Goal: Task Accomplishment & Management: Complete application form

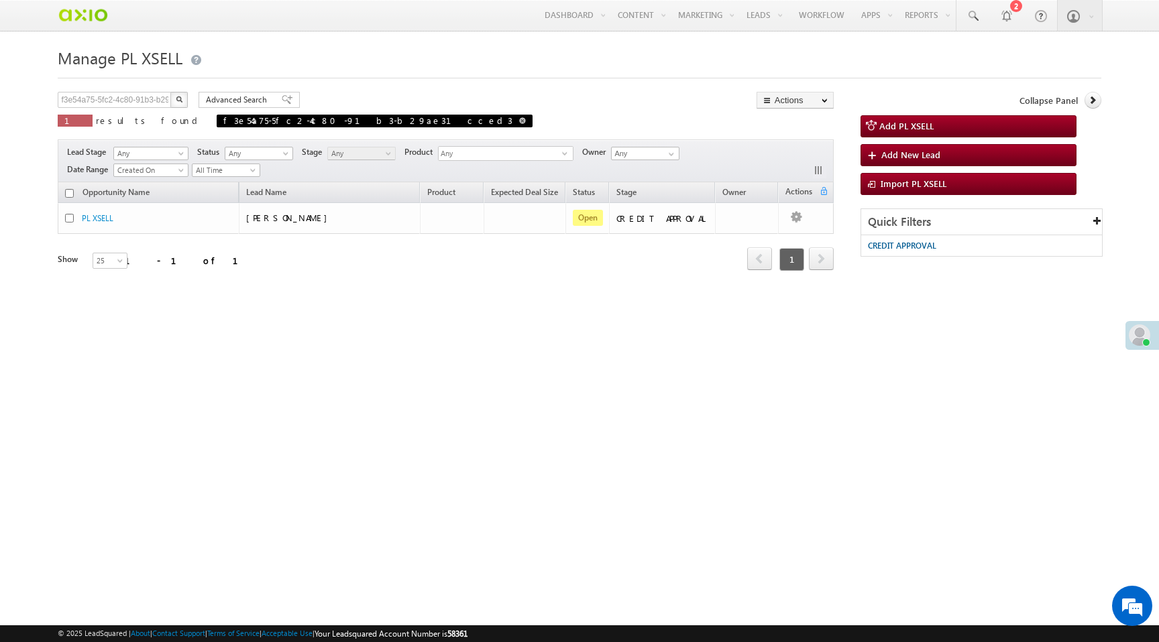
click at [519, 124] on span at bounding box center [522, 120] width 7 height 7
type input "Search PL XSELL"
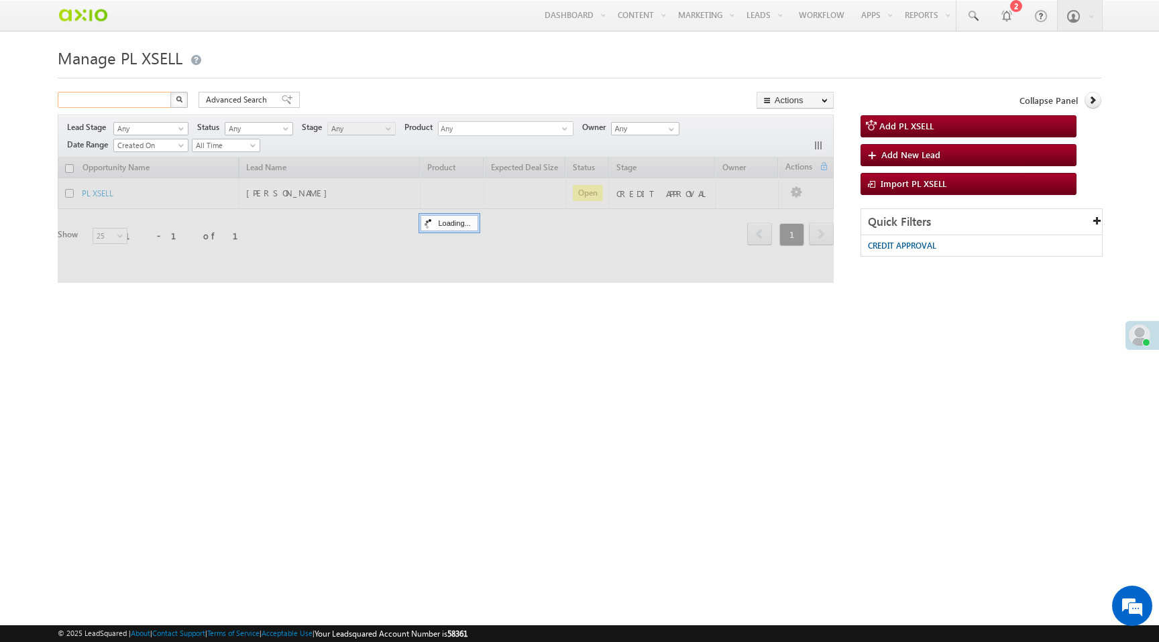
click at [152, 101] on input "text" at bounding box center [115, 100] width 115 height 16
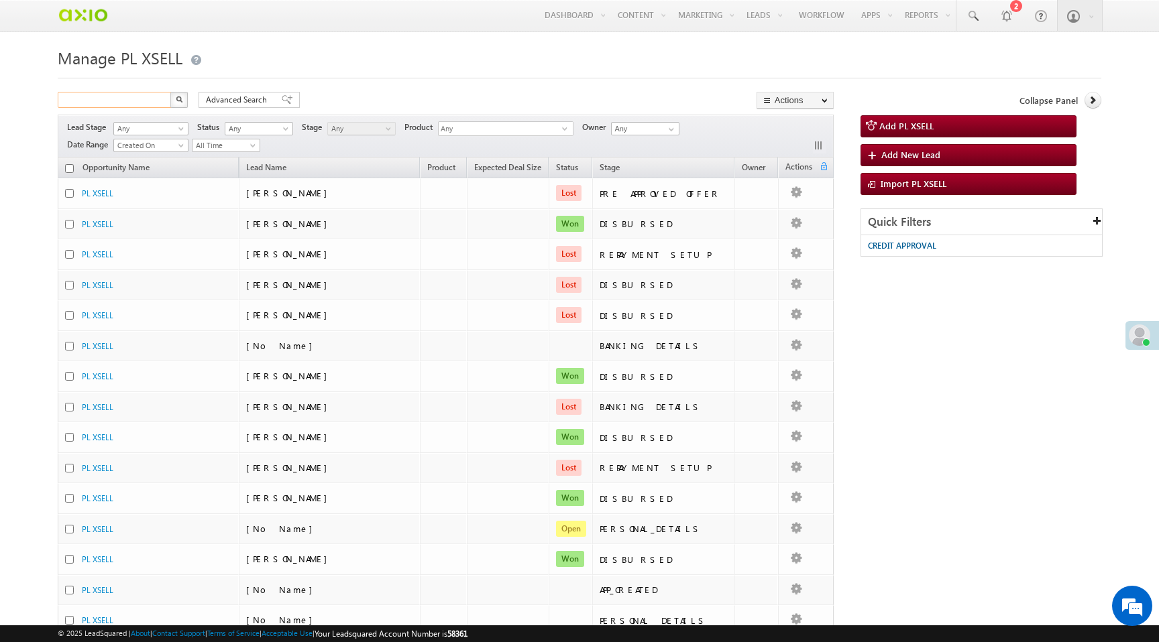
paste input "d5eefd56-1981-473a-ae47-6c41f77f0f30"
type input "d5eefd56-1981-473a-ae47-6c41f77f0f30"
click at [184, 104] on button "button" at bounding box center [178, 100] width 17 height 16
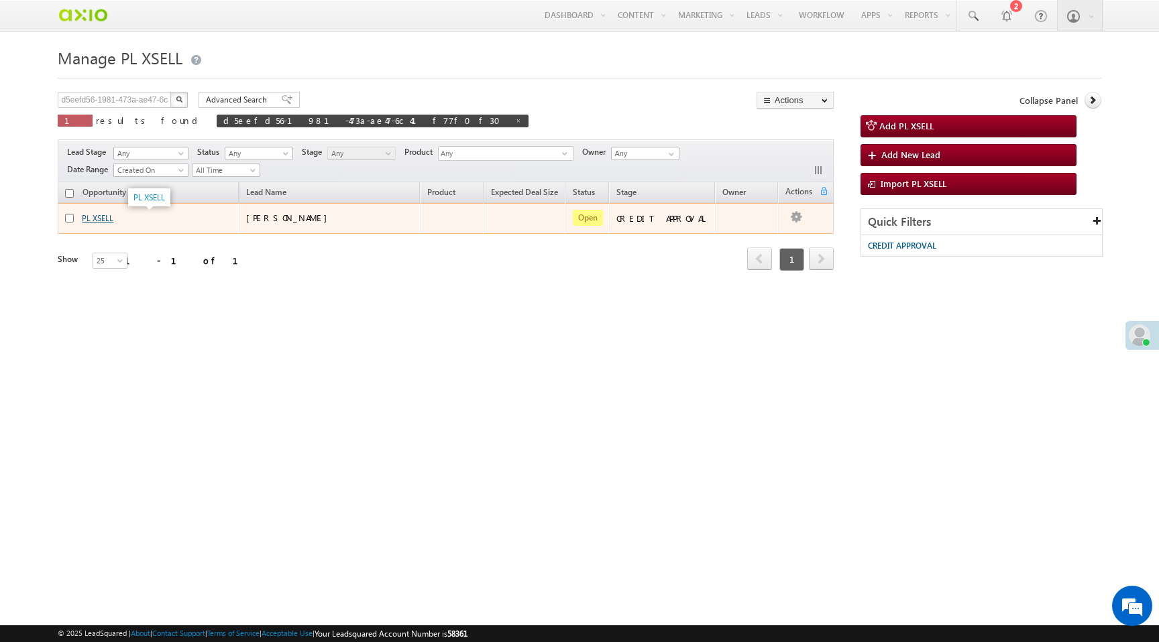
click at [95, 215] on link "PL XSELL" at bounding box center [98, 218] width 32 height 10
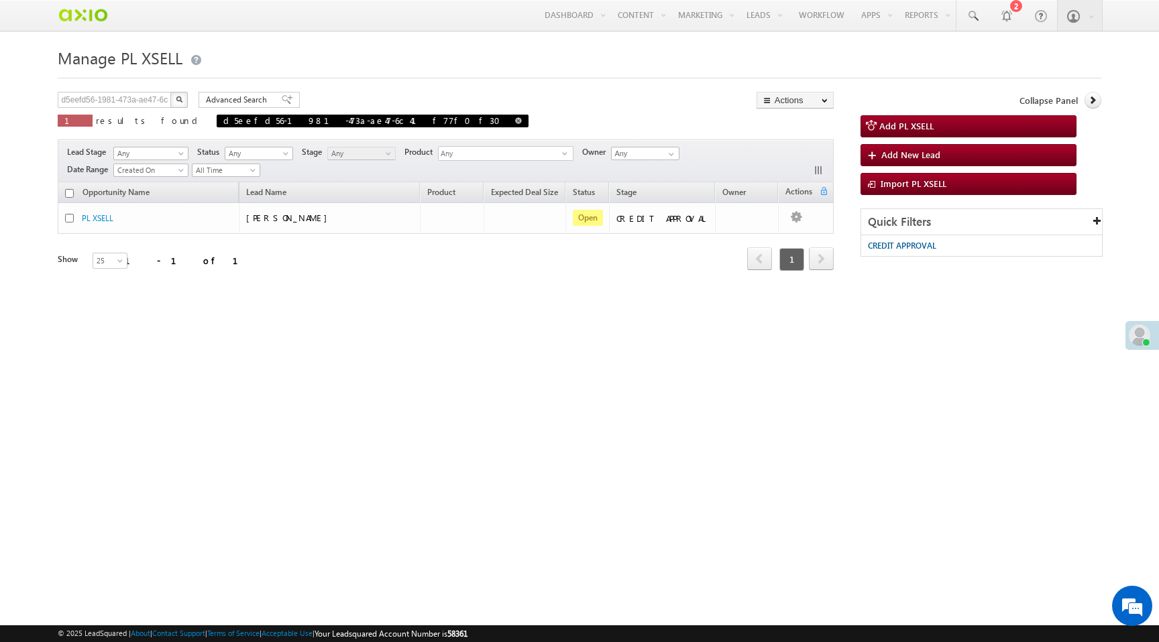
click at [515, 121] on span at bounding box center [518, 120] width 7 height 7
type input "Search PL XSELL"
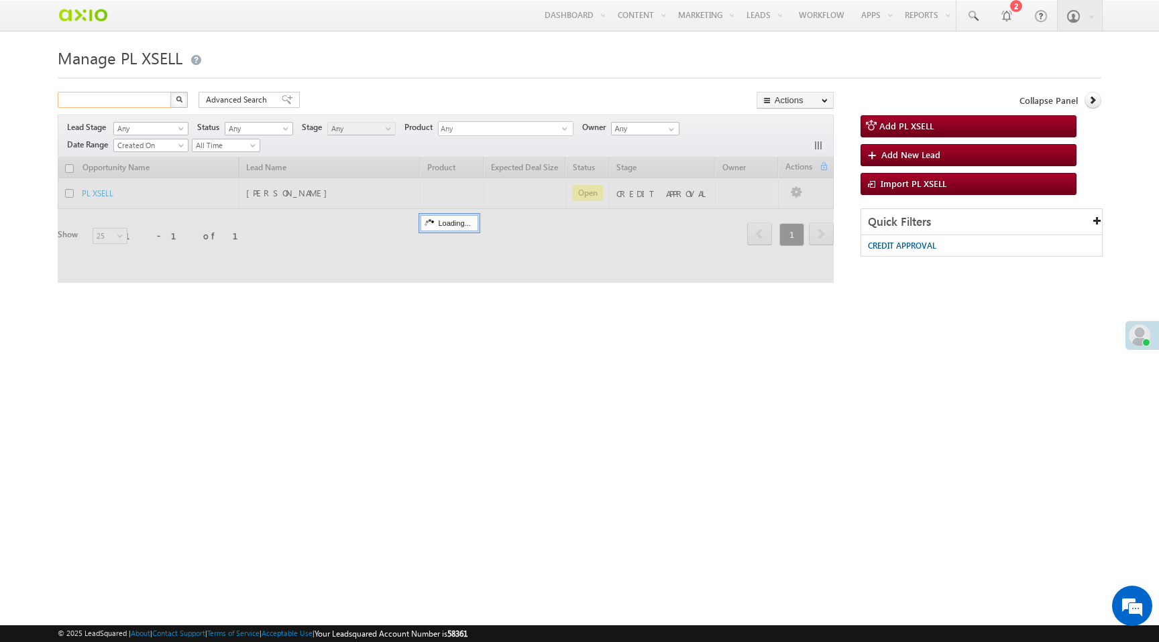
click at [137, 103] on input "text" at bounding box center [115, 100] width 115 height 16
paste input "e1c0ddc8-d5ce-441e-9faf-a85b6c6e3d1b"
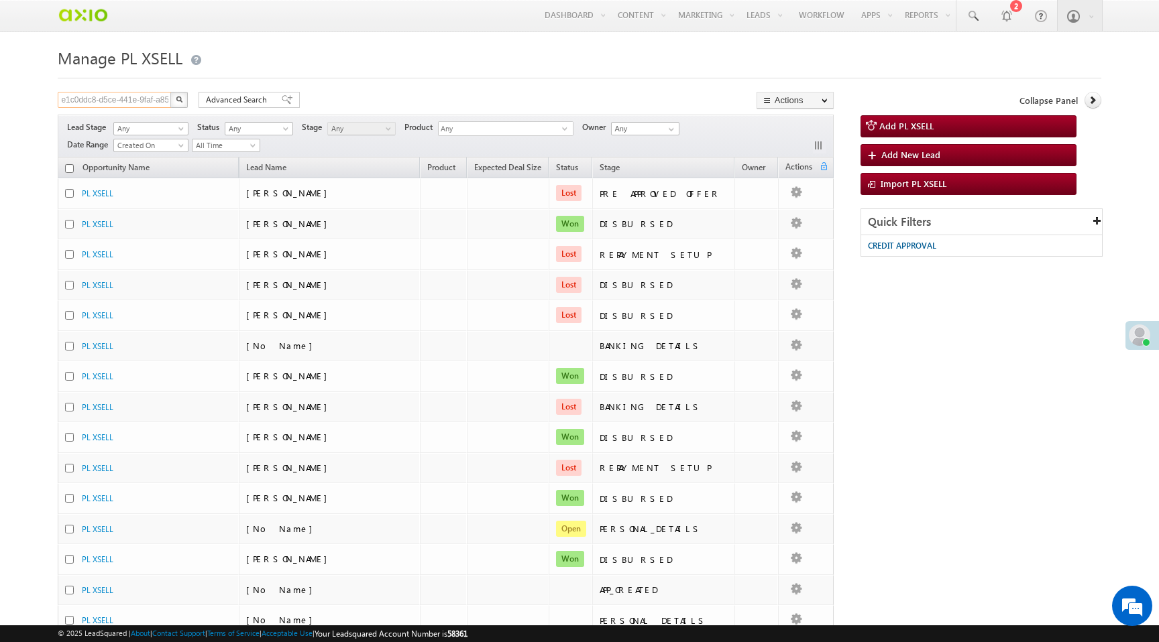
scroll to position [0, 44]
type input "e1c0ddc8-d5ce-441e-9faf-a85b6c6e3d1b"
click at [182, 101] on img "button" at bounding box center [179, 99] width 7 height 7
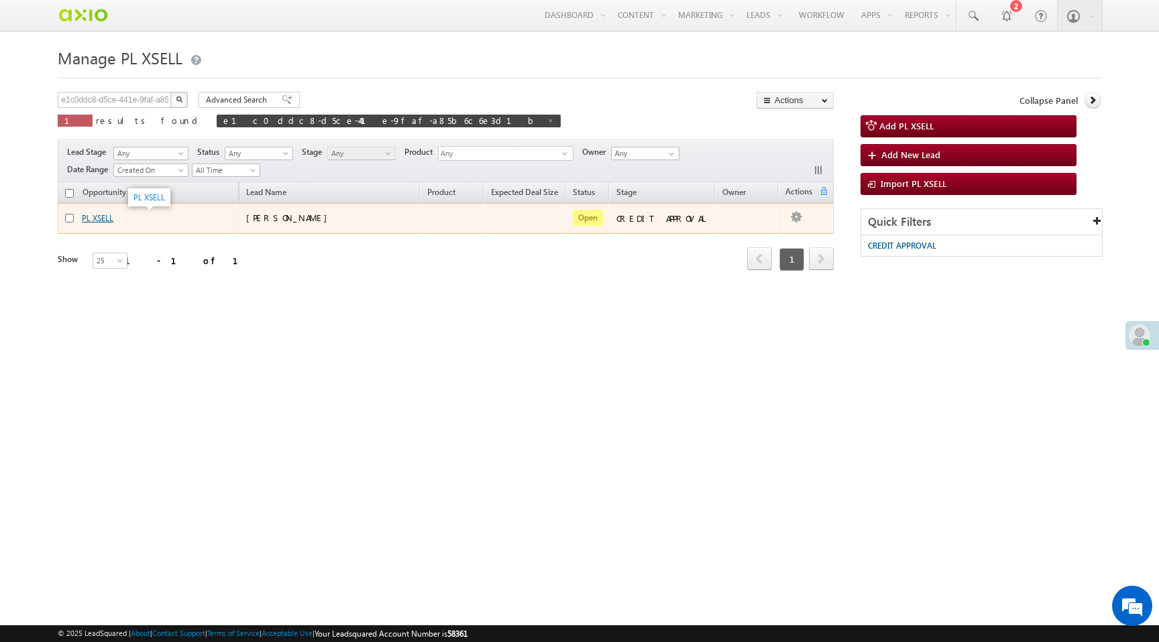
click at [109, 216] on link "PL XSELL" at bounding box center [98, 218] width 32 height 10
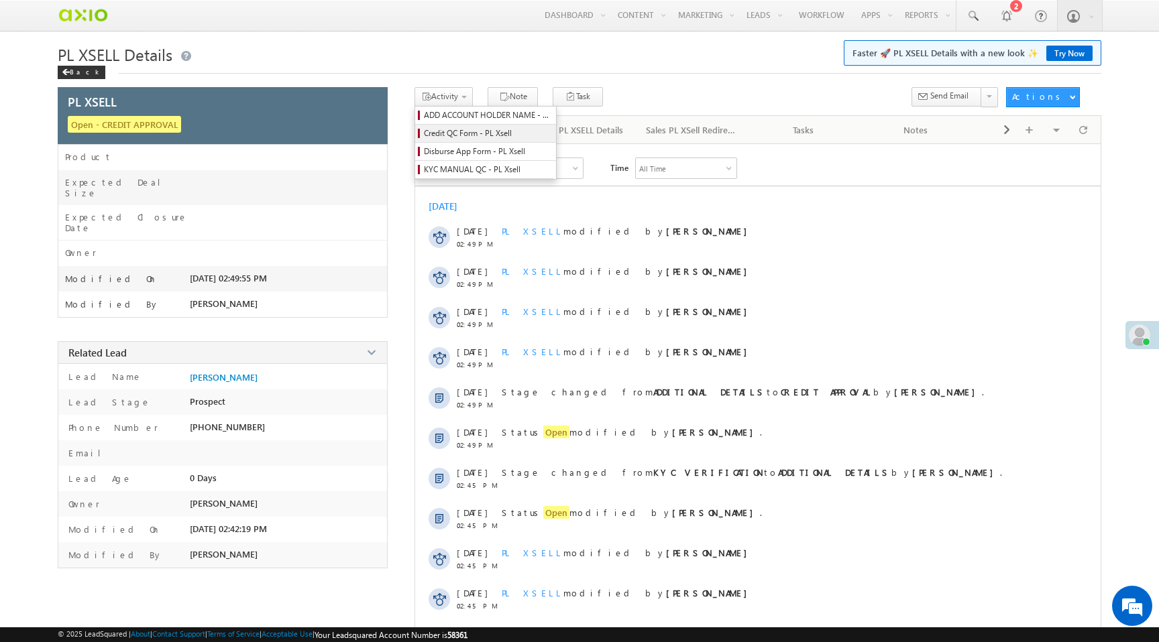
click at [465, 137] on span "Credit QC Form - PL Xsell" at bounding box center [487, 133] width 127 height 12
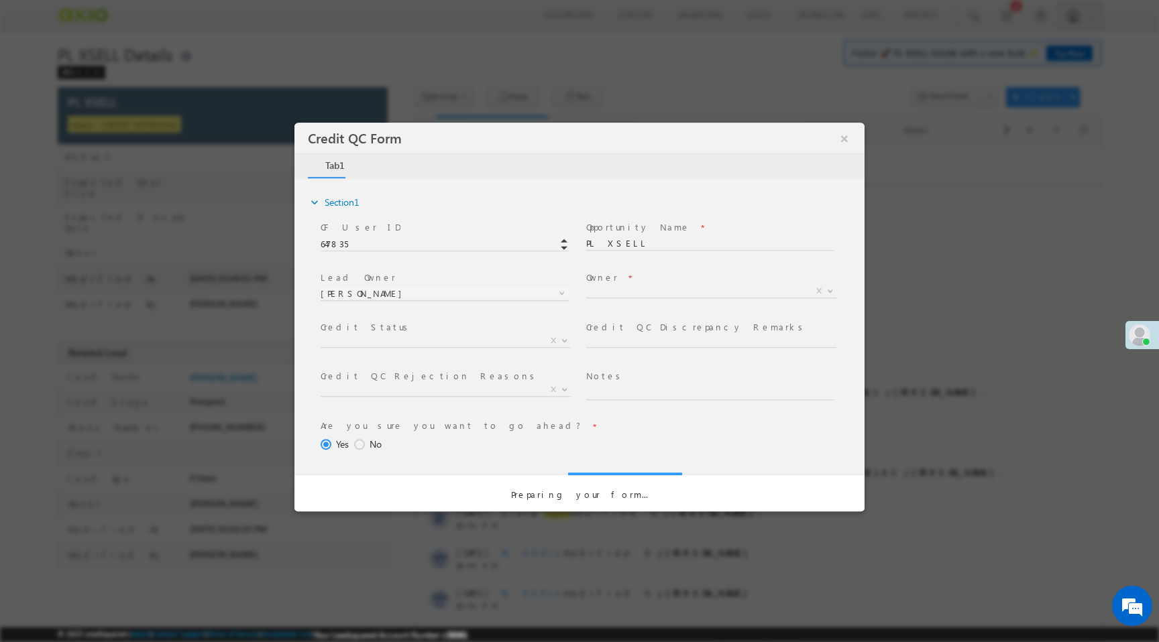
select select "50aed37f-b58e-11ec-8597-0681fe0b10f8"
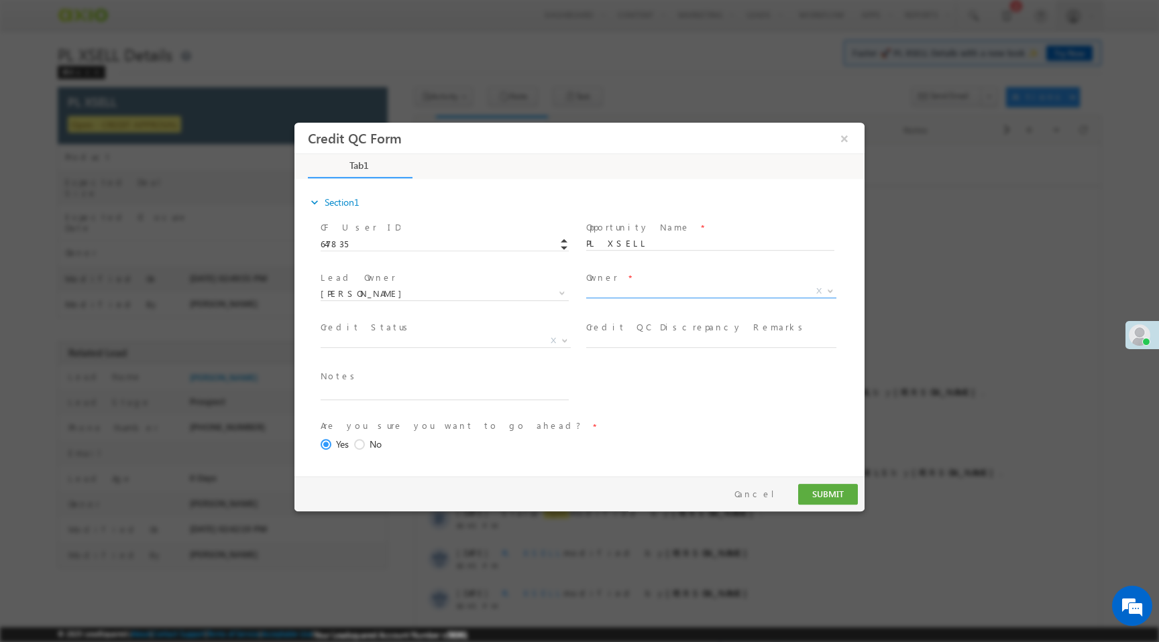
click at [600, 286] on span "X" at bounding box center [711, 291] width 250 height 13
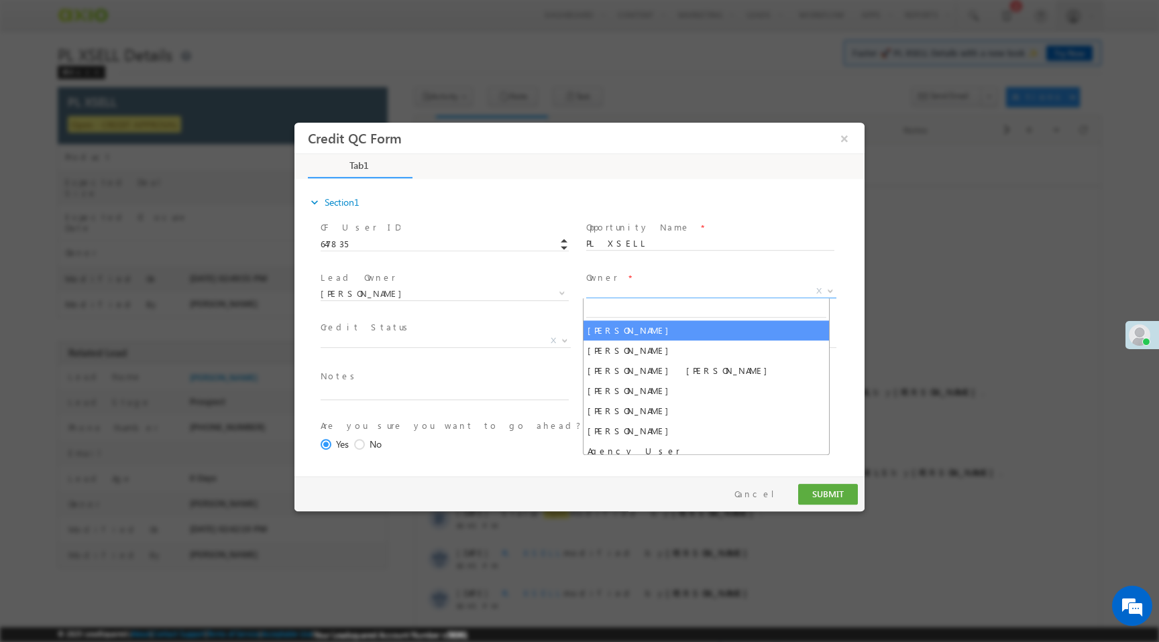
select select "65e28f60-3a0a-11ef-bbd2-0695f51e8b4b"
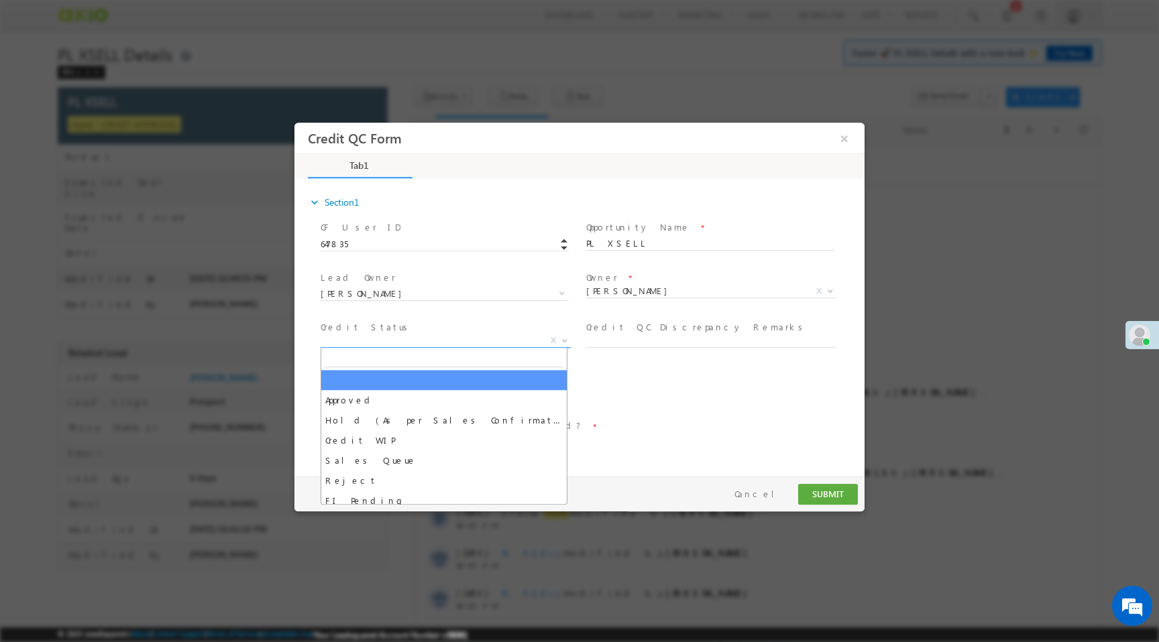
click at [468, 344] on span "X" at bounding box center [446, 341] width 250 height 13
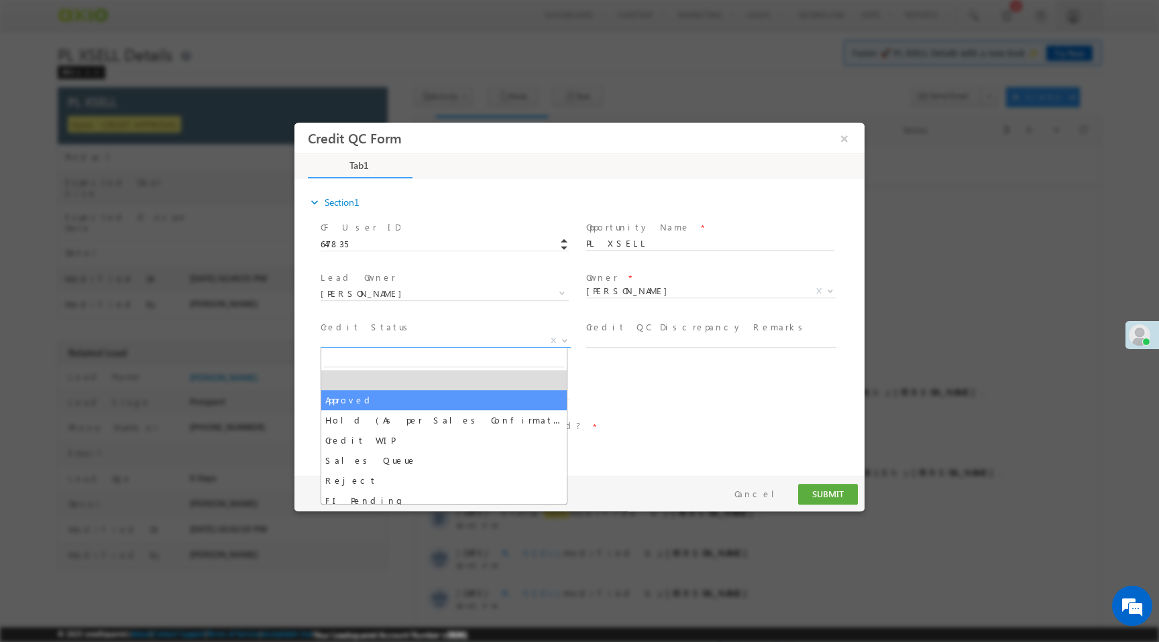
select select "Approved"
select select "NA"
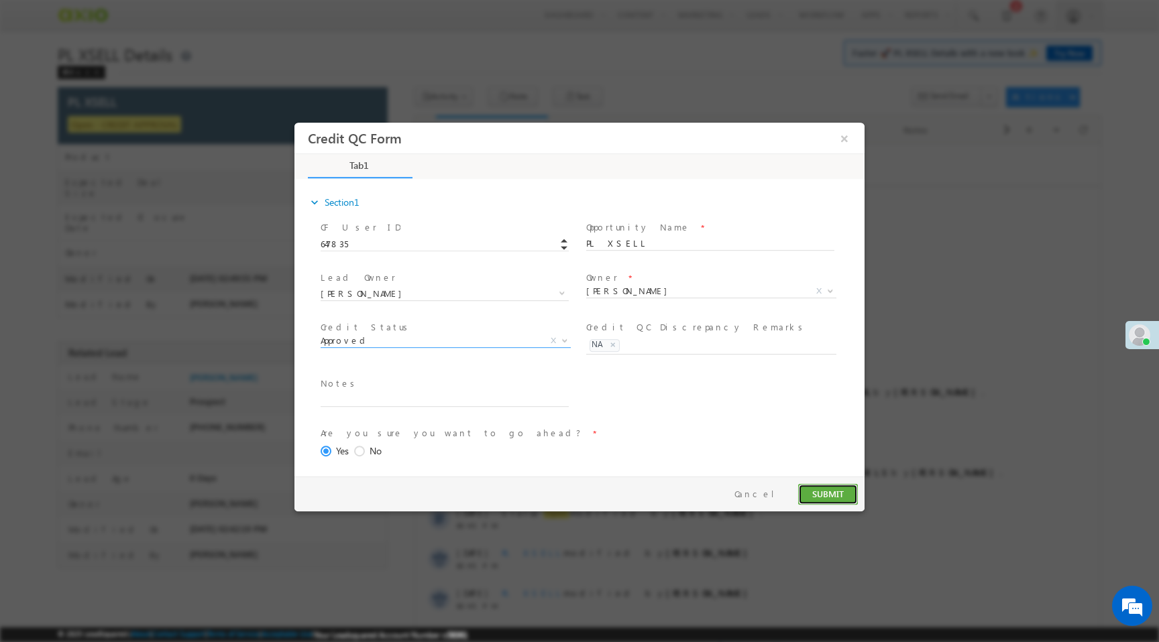
click at [817, 485] on button "SUBMIT" at bounding box center [828, 494] width 60 height 21
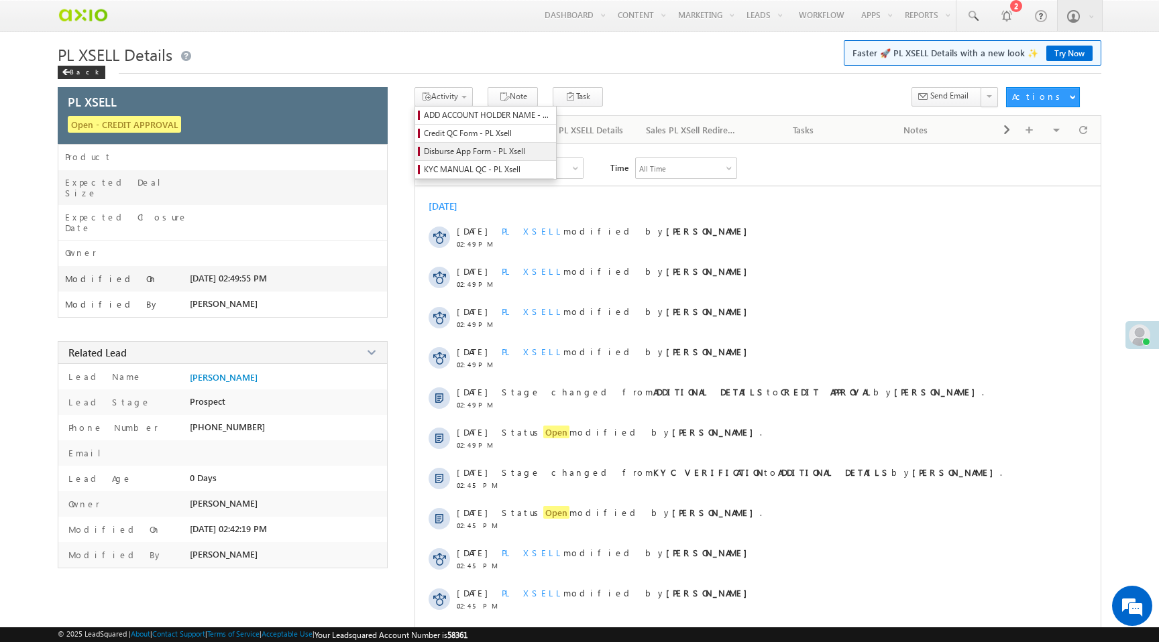
click at [466, 149] on span "Disburse App Form - PL Xsell" at bounding box center [487, 152] width 127 height 12
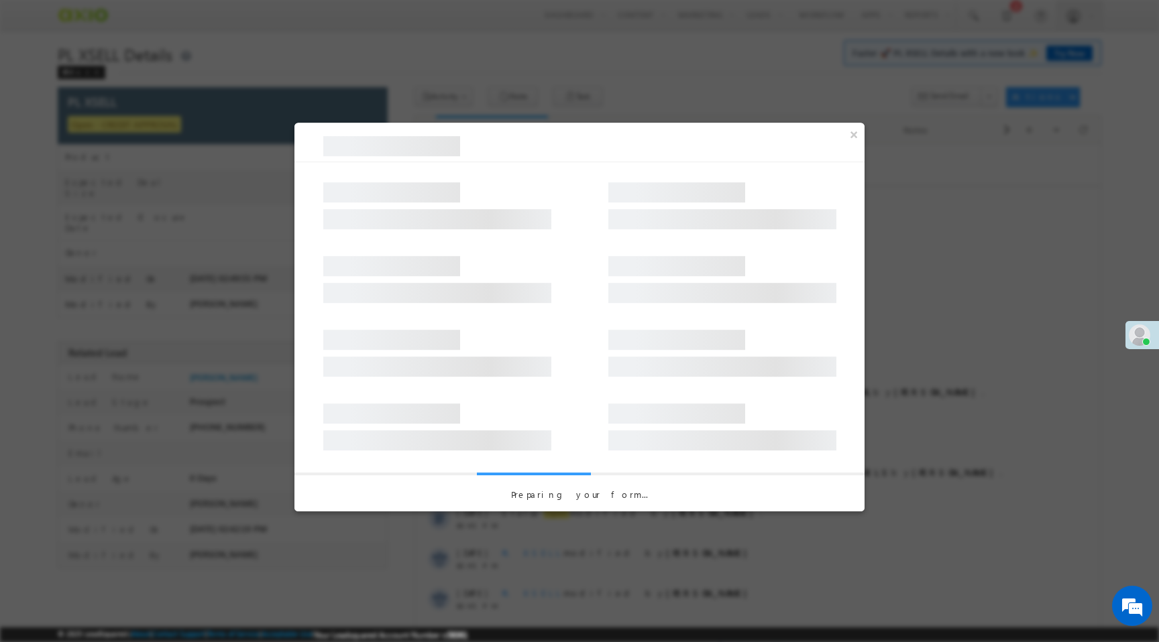
select select "PL XSell Disbursement Initiated"
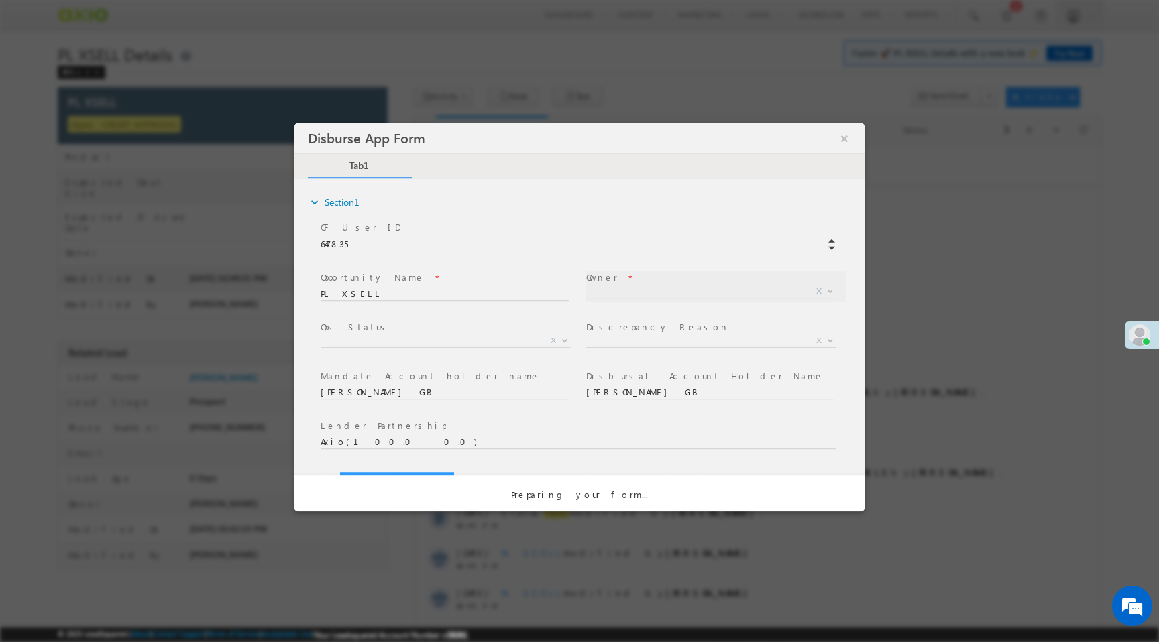
select select "65e28f60-3a0a-11ef-bbd2-0695f51e8b4b"
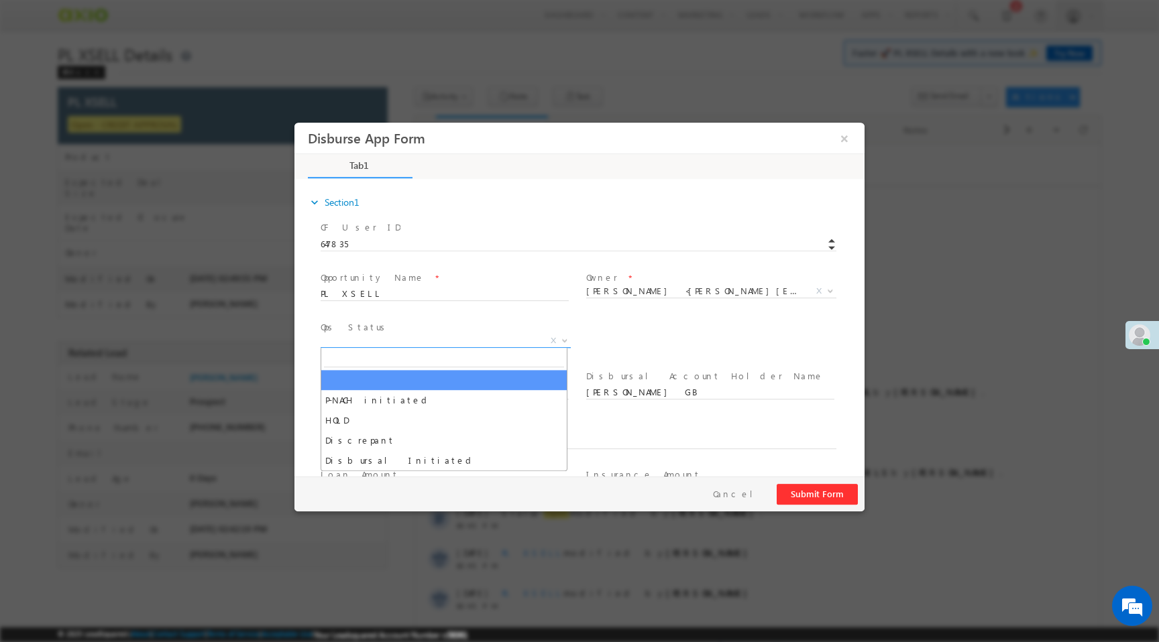
click at [511, 343] on span "X" at bounding box center [446, 341] width 250 height 13
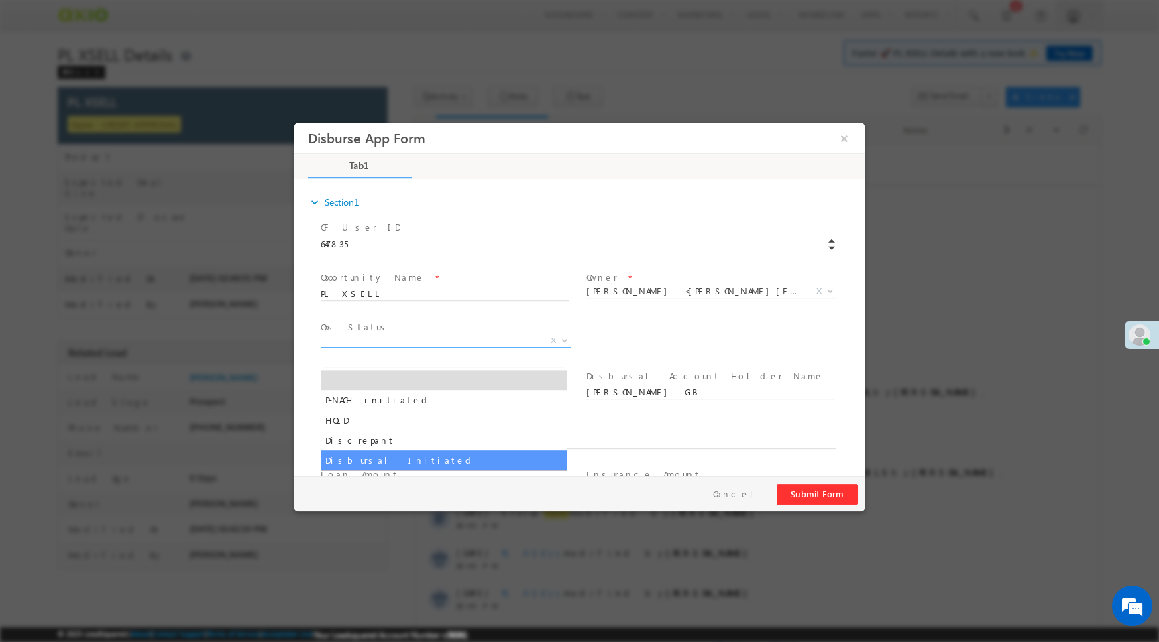
select select "Disbursal Initiated"
select select "NA"
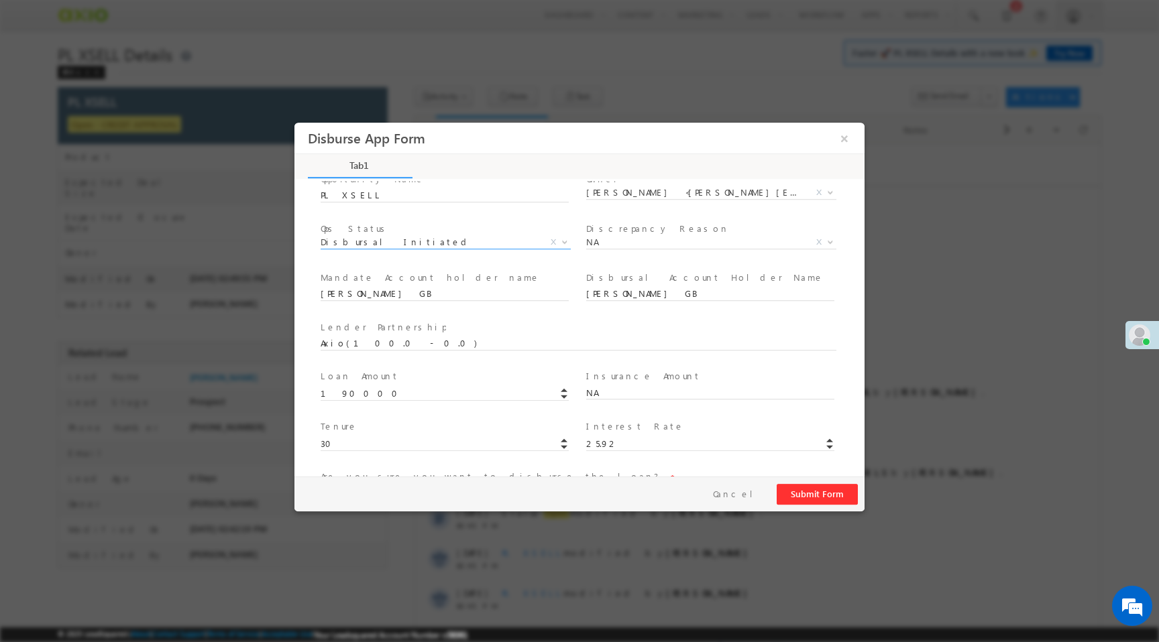
scroll to position [198, 0]
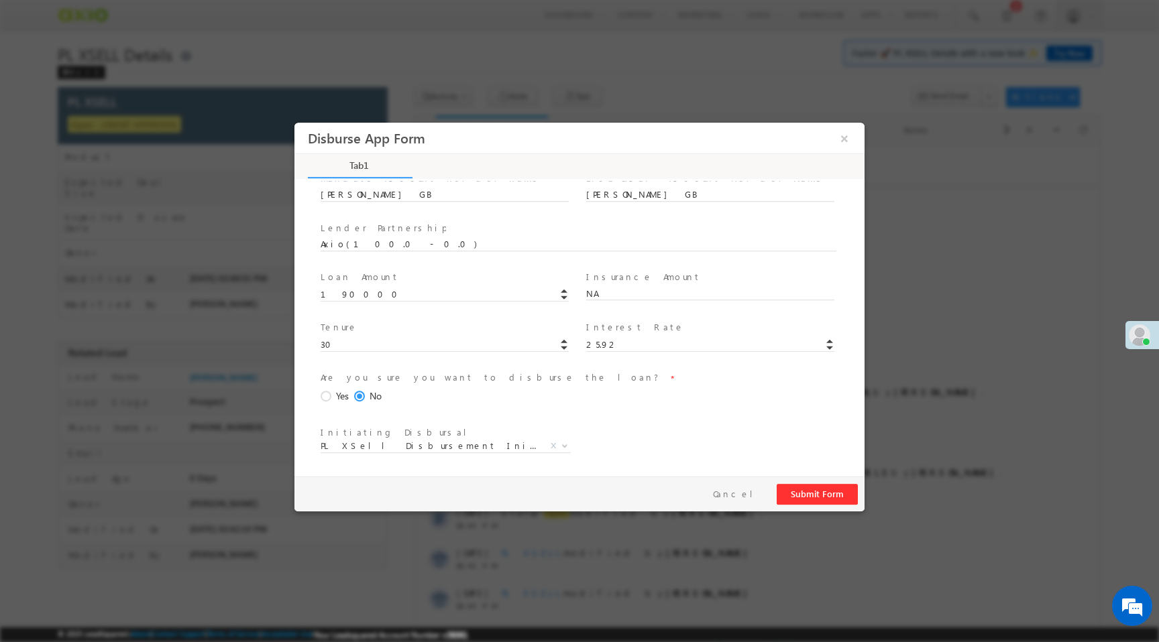
click at [336, 393] on span "Yes" at bounding box center [342, 397] width 13 height 14
click at [294, 123] on input "Yes" at bounding box center [294, 123] width 0 height 0
click at [833, 499] on button "Submit Form" at bounding box center [817, 494] width 81 height 21
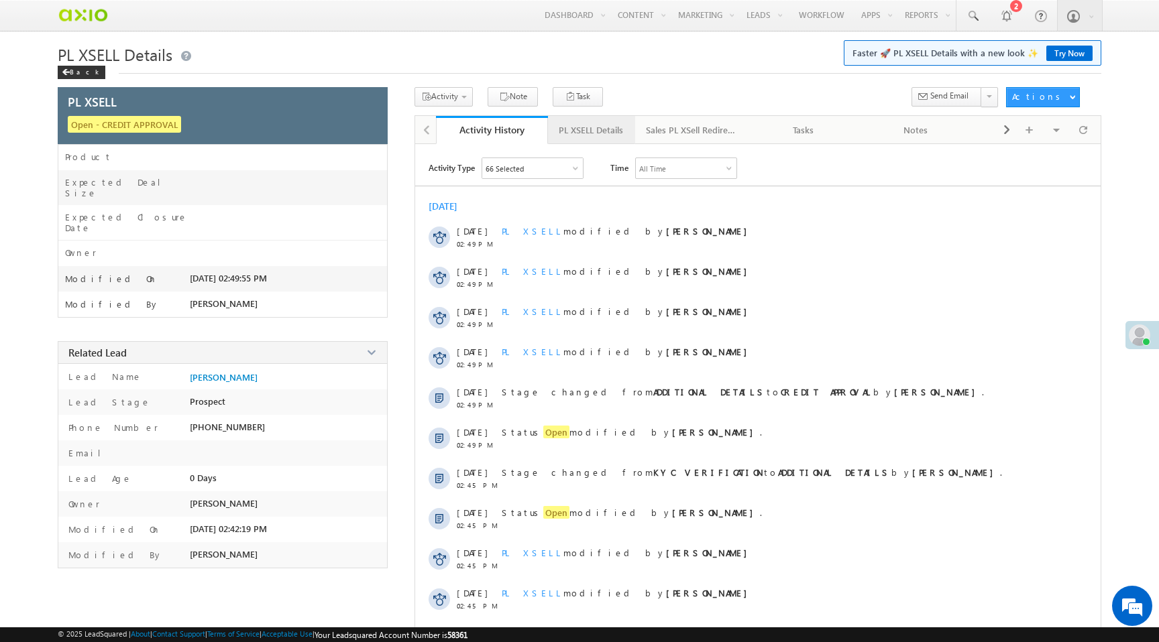
click at [599, 130] on div "PL XSELL Details" at bounding box center [591, 130] width 64 height 16
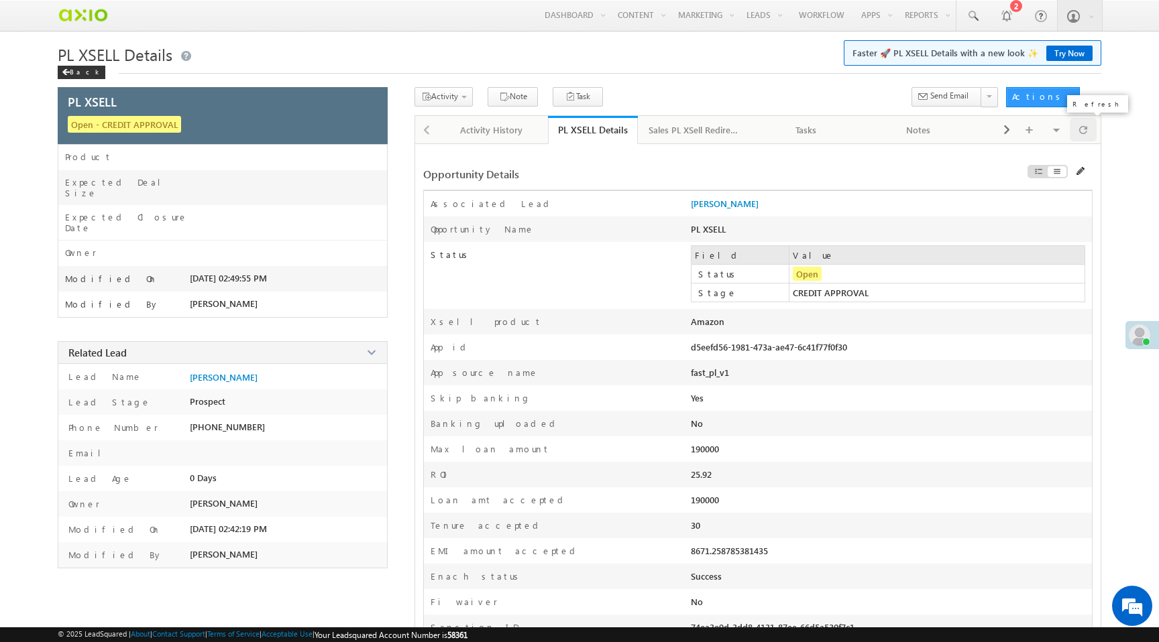
click at [1083, 134] on span at bounding box center [1083, 129] width 8 height 23
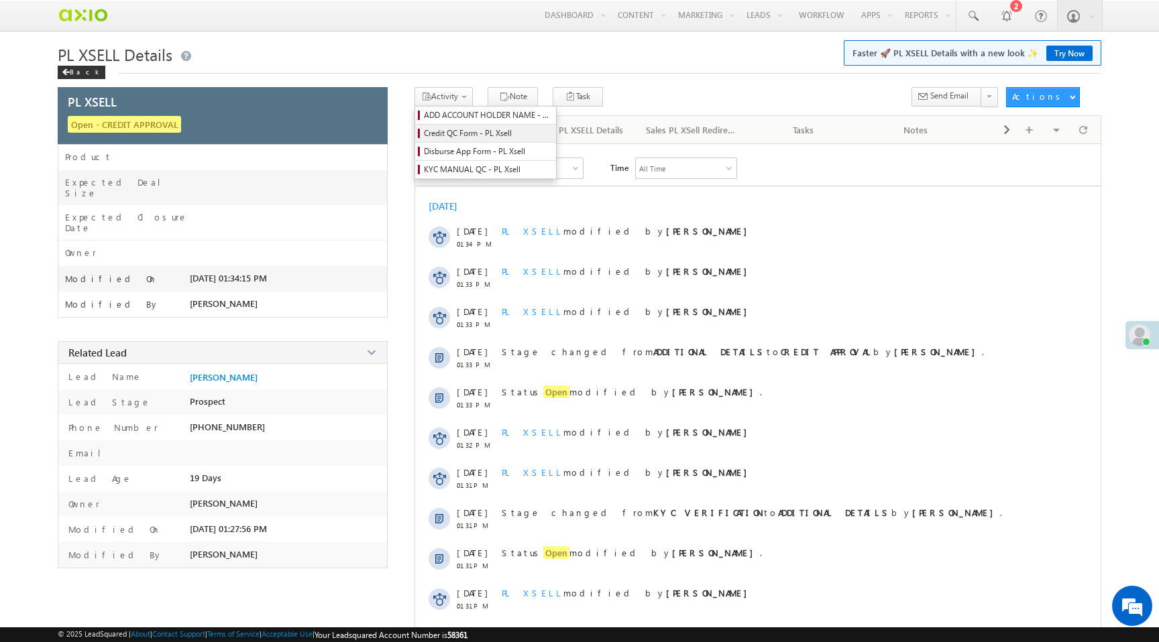
click at [453, 139] on span "Credit QC Form - PL Xsell" at bounding box center [487, 133] width 127 height 12
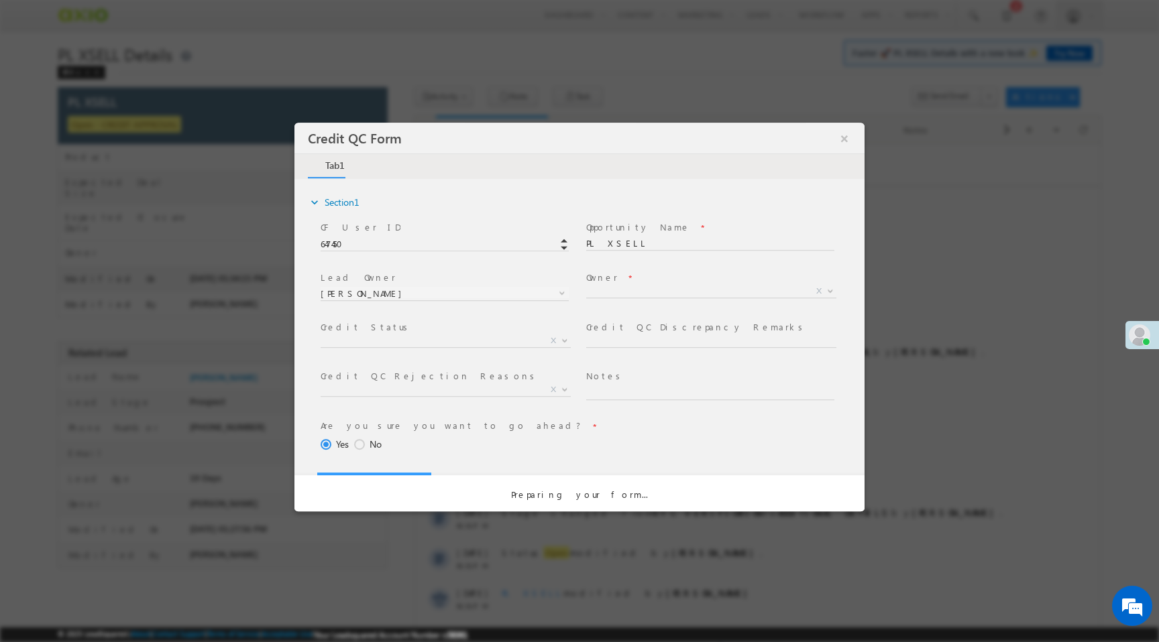
select select "50aed37f-b58e-11ec-8597-0681fe0b10f8"
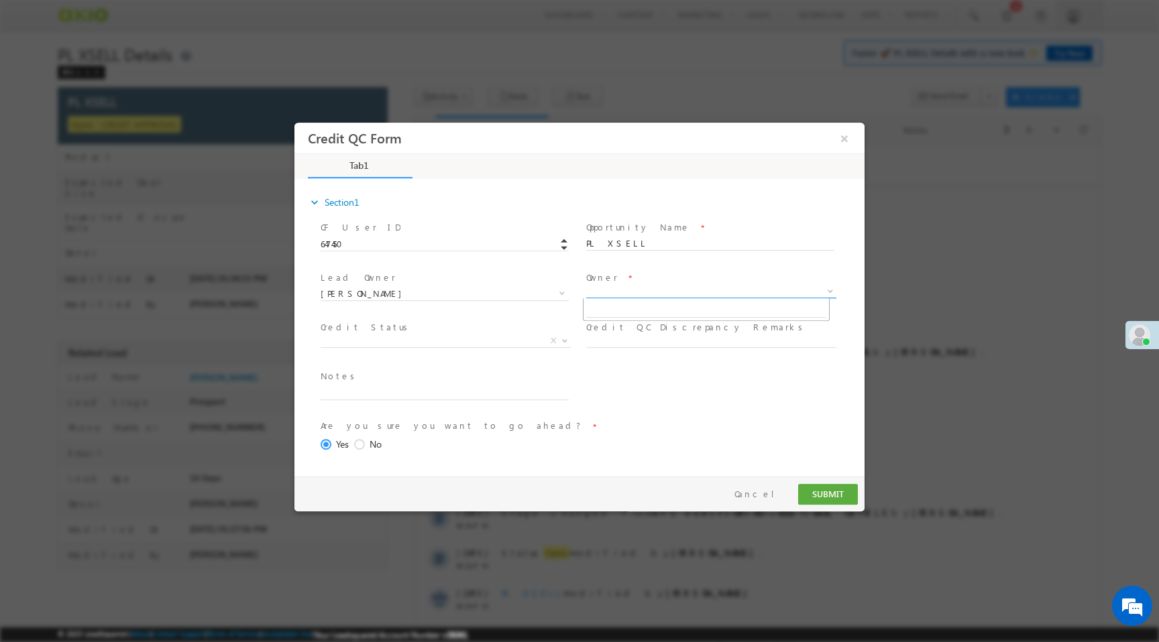
click at [602, 291] on span "X" at bounding box center [711, 291] width 250 height 13
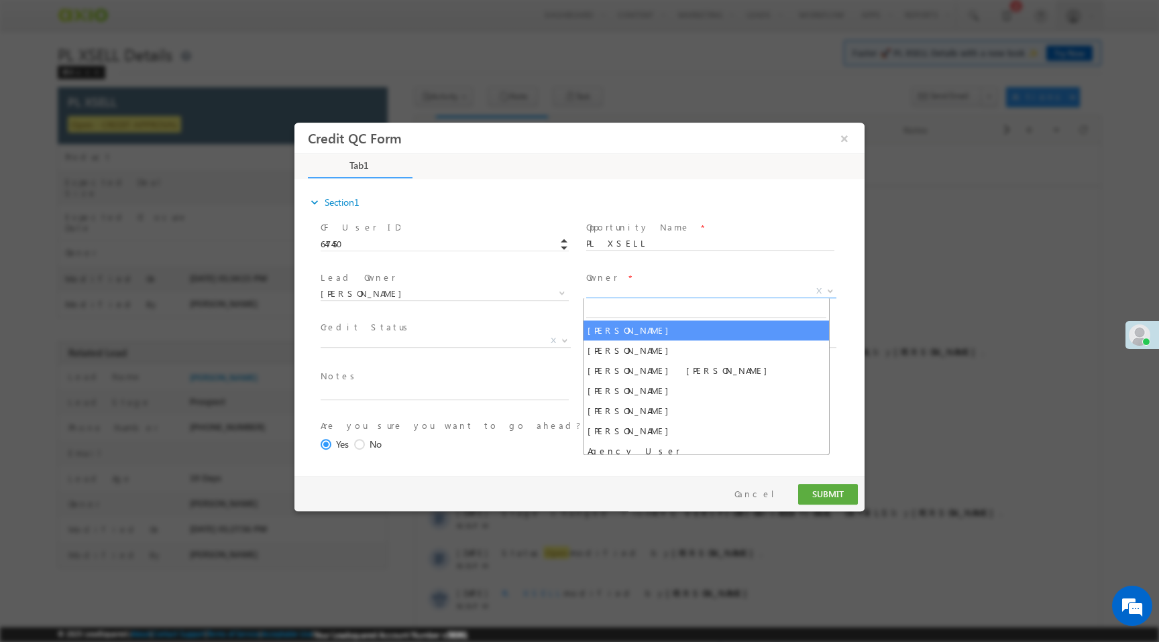
select select "65e28f60-3a0a-11ef-bbd2-0695f51e8b4b"
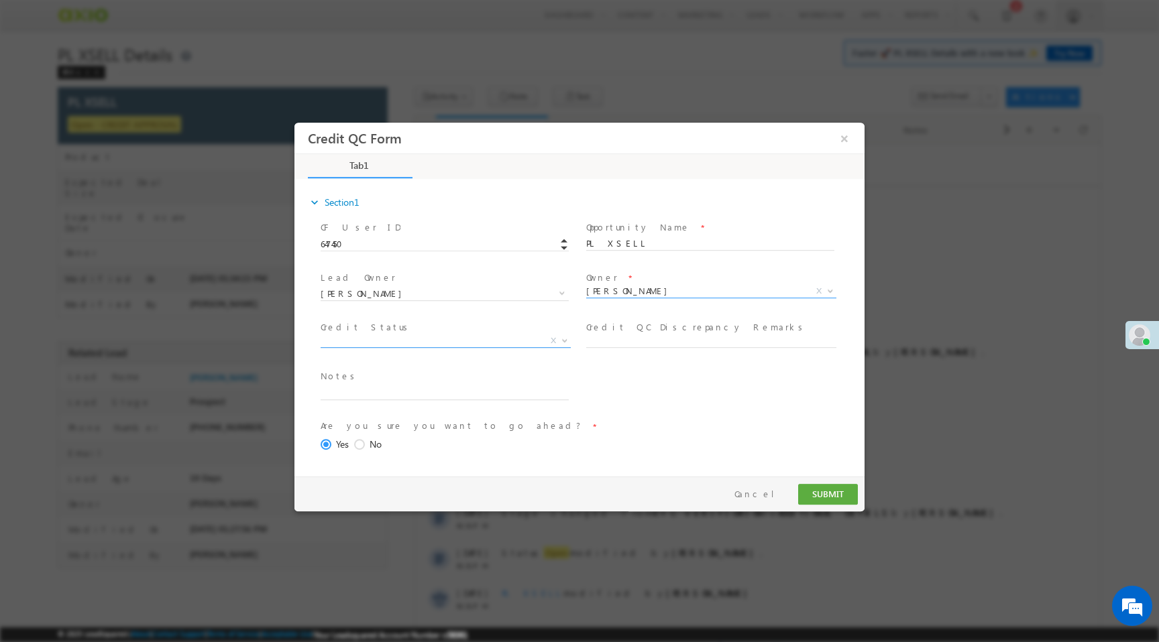
click at [515, 344] on span "X" at bounding box center [446, 341] width 250 height 13
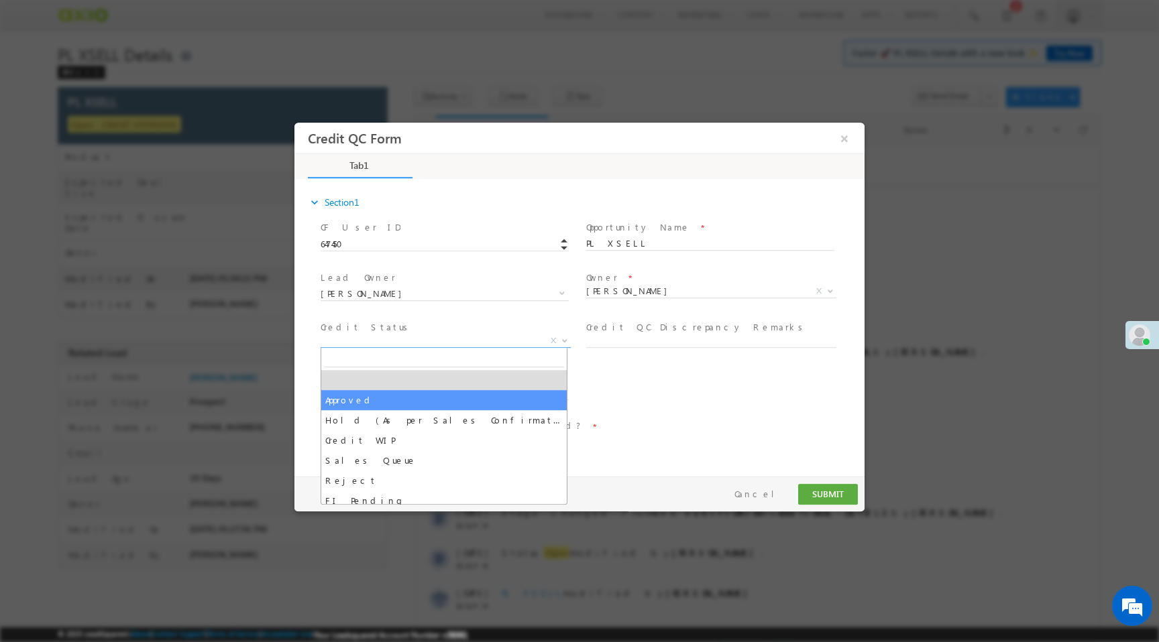
select select "Approved"
select select "NA"
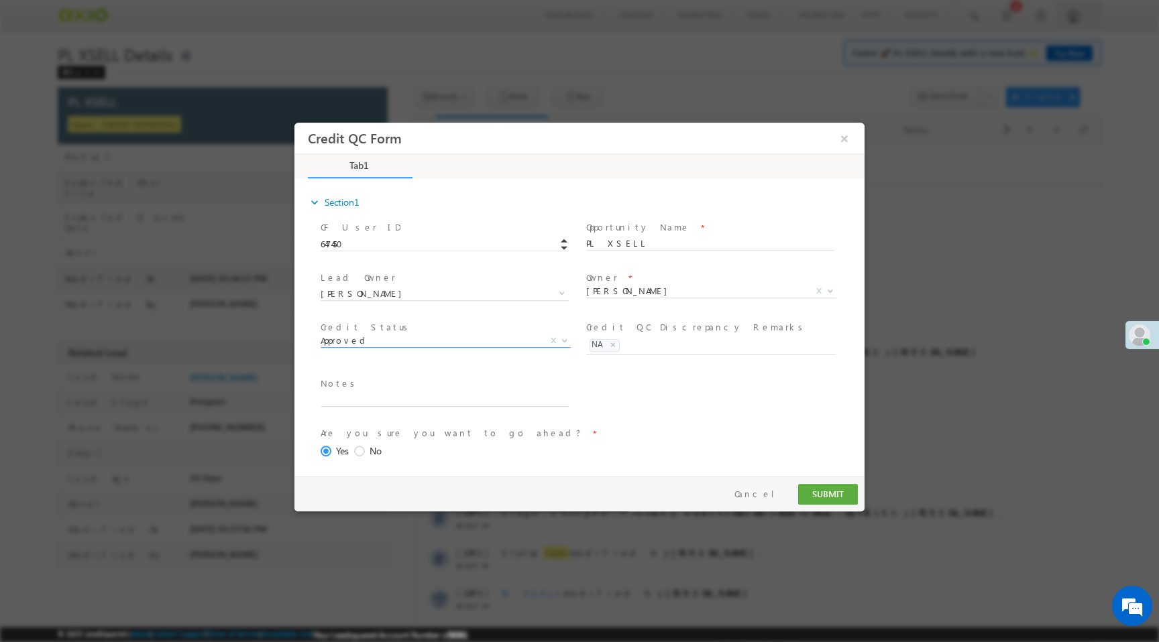
scroll to position [55, 0]
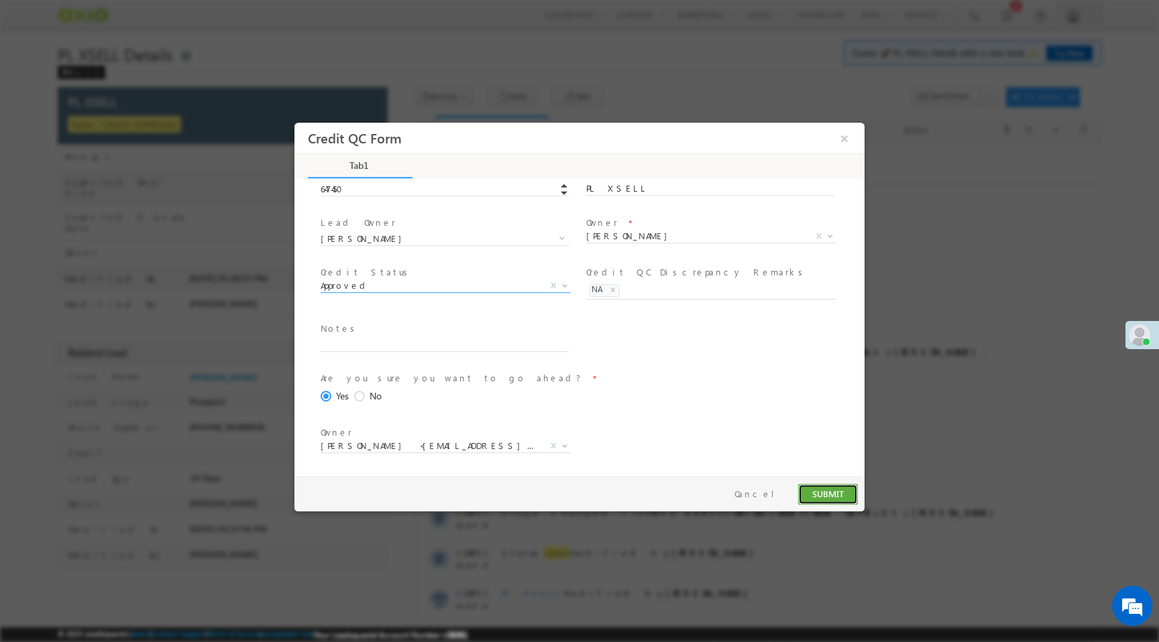
click at [816, 496] on button "SUBMIT" at bounding box center [828, 494] width 60 height 21
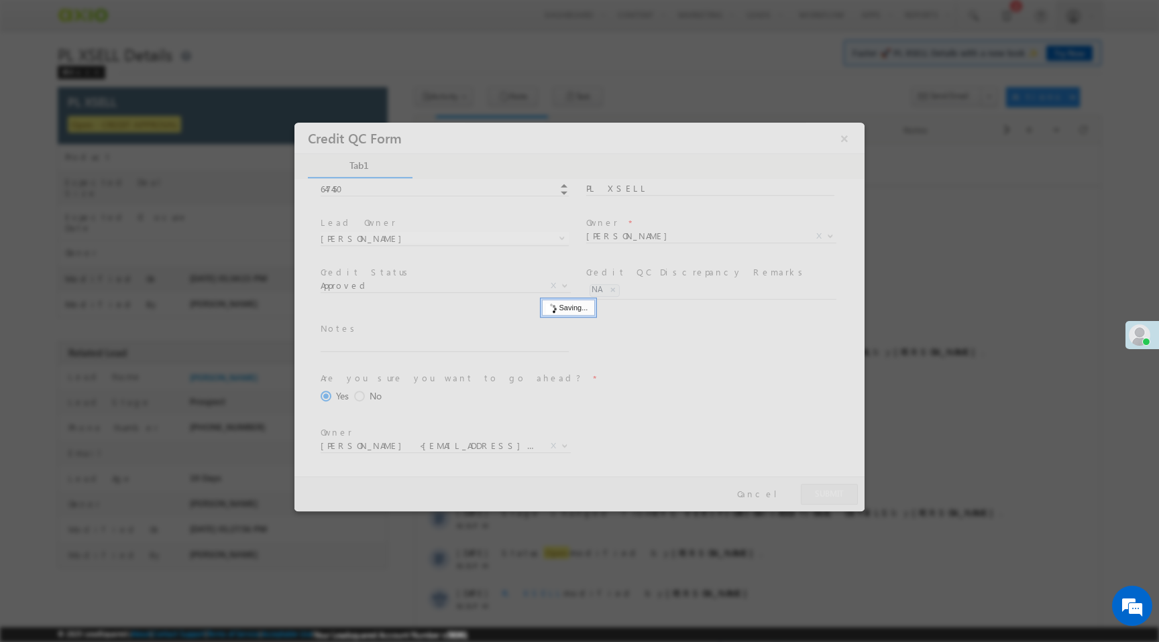
scroll to position [0, 0]
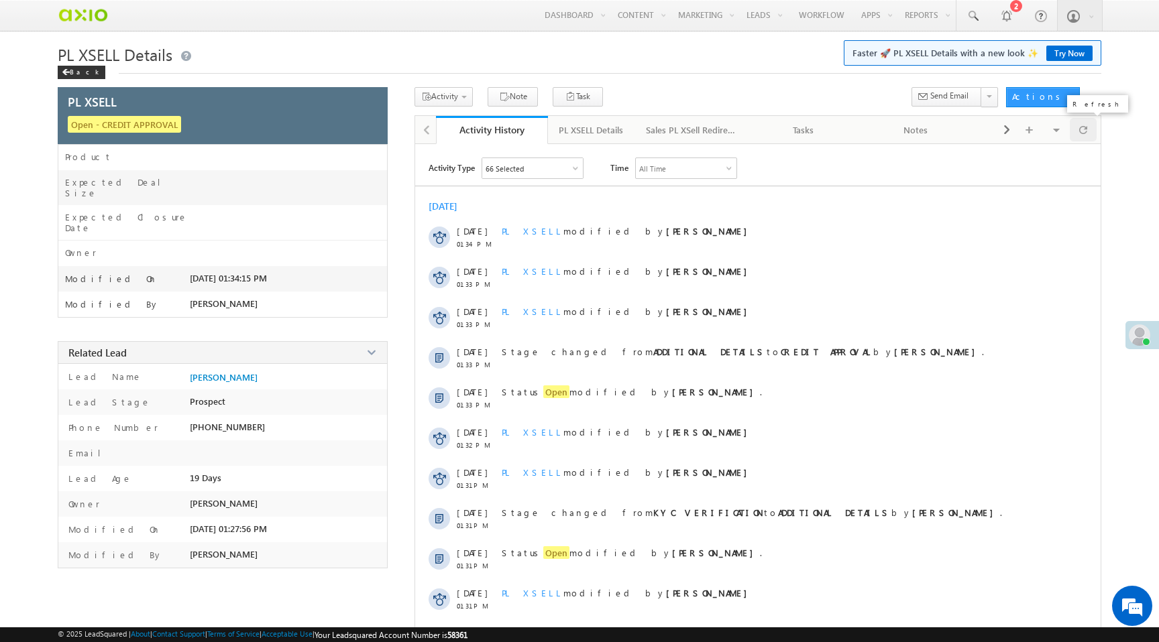
click at [1077, 131] on div at bounding box center [1083, 129] width 27 height 23
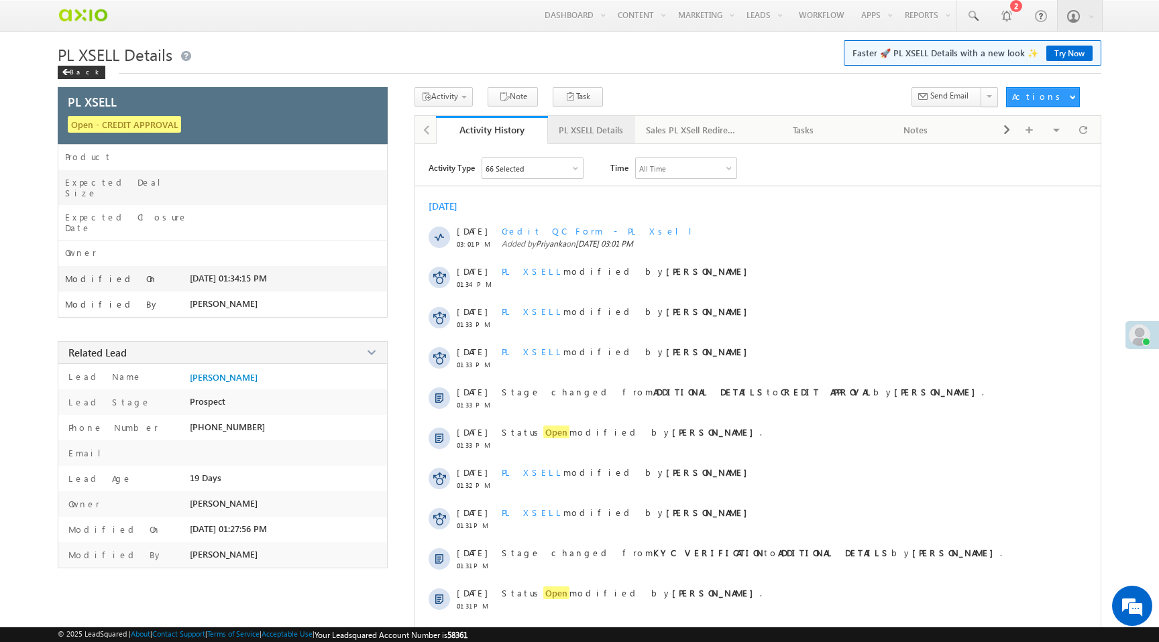
click at [601, 129] on div "PL XSELL Details" at bounding box center [591, 130] width 64 height 16
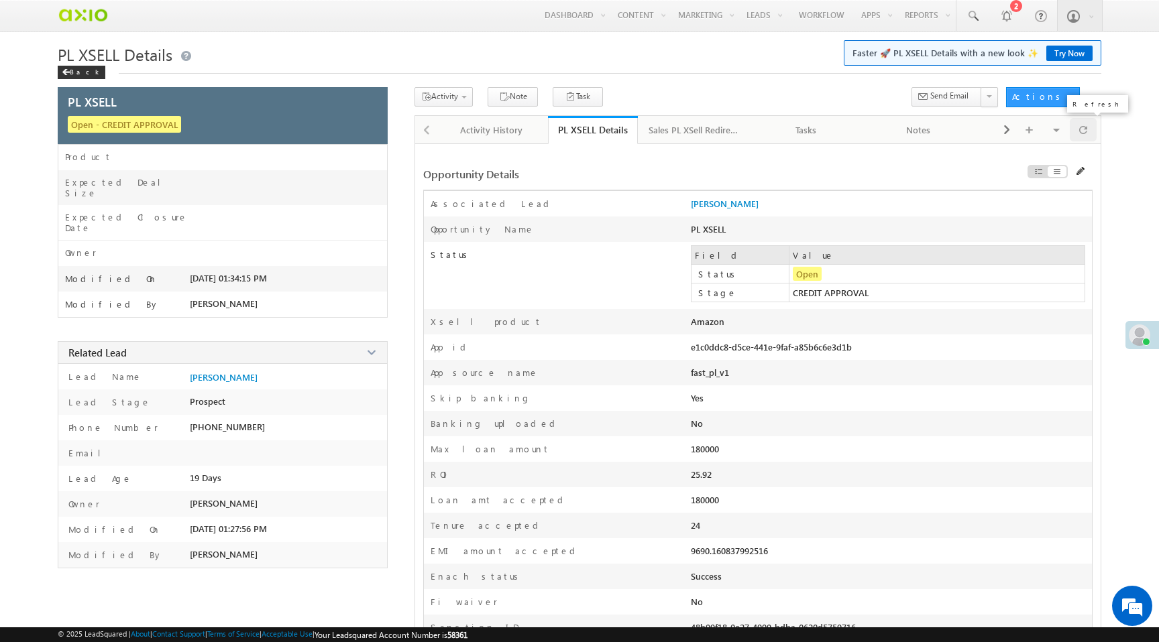
click at [1087, 133] on div at bounding box center [1083, 129] width 27 height 23
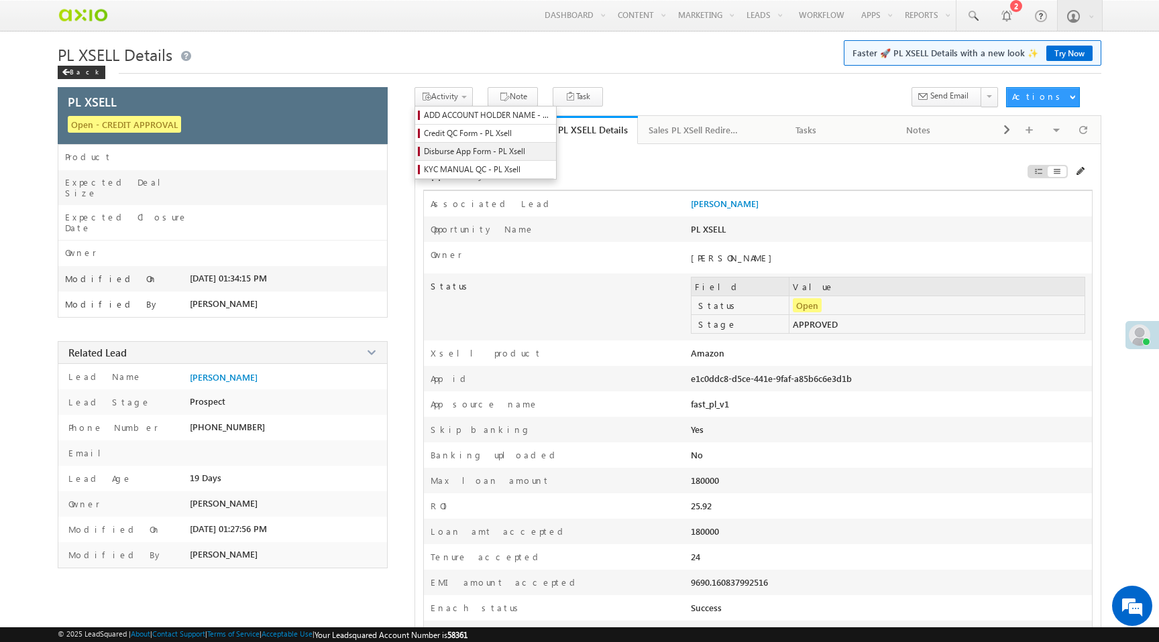
click at [459, 152] on span "Disburse App Form - PL Xsell" at bounding box center [487, 152] width 127 height 12
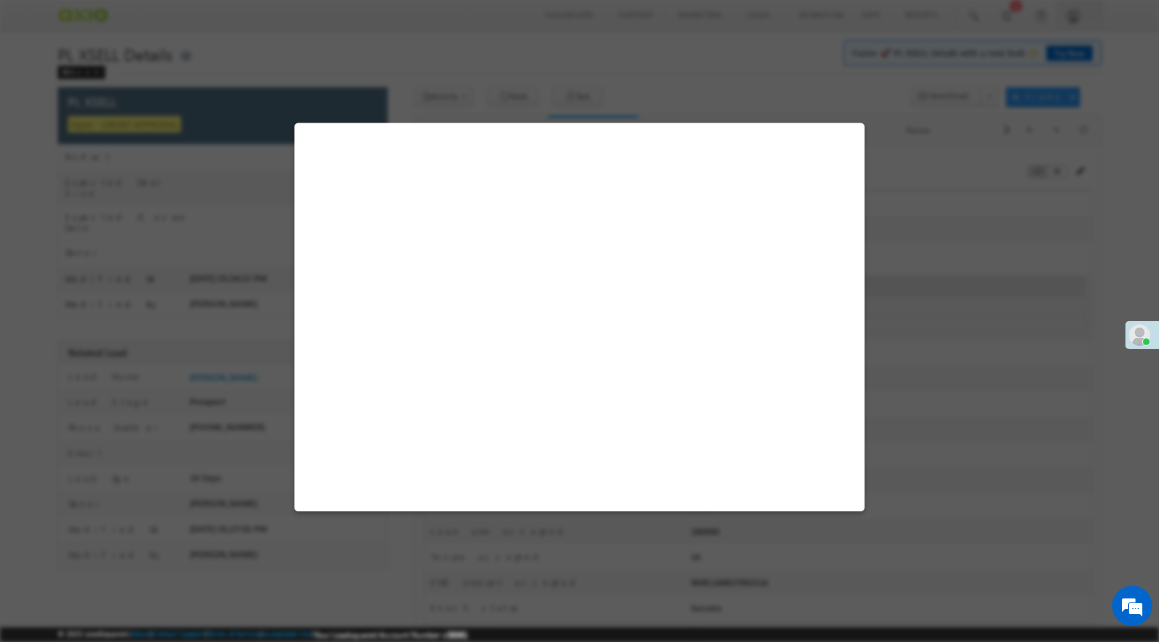
select select "PL XSell Disbursement Initiated"
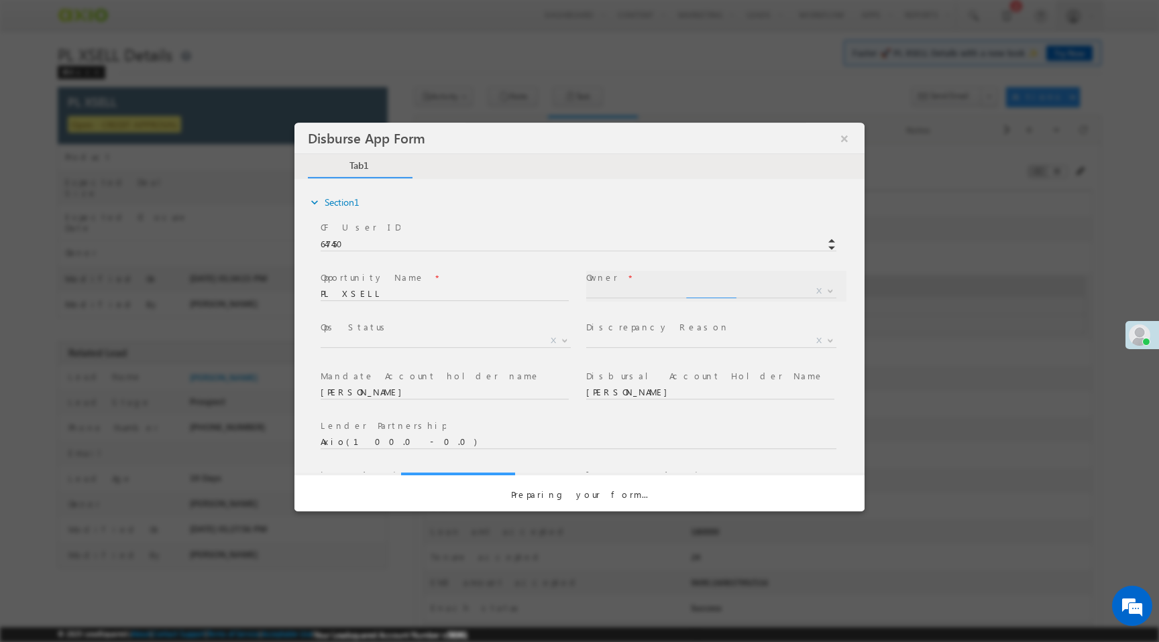
select select "65e28f60-3a0a-11ef-bbd2-0695f51e8b4b"
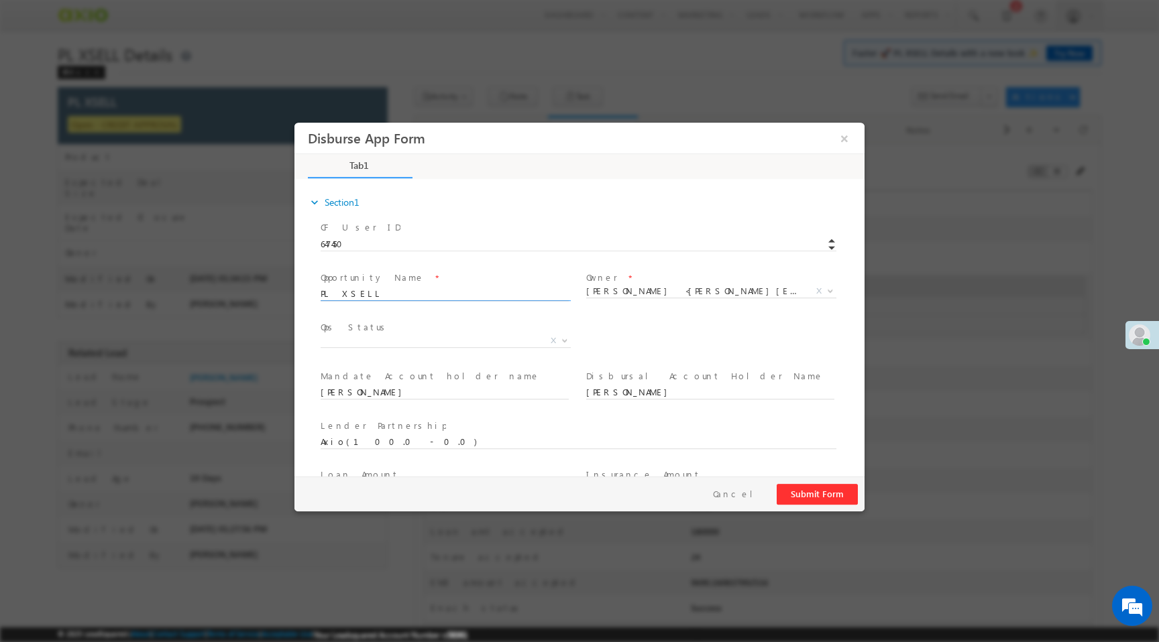
click at [522, 299] on input "PL XSELL" at bounding box center [445, 294] width 248 height 13
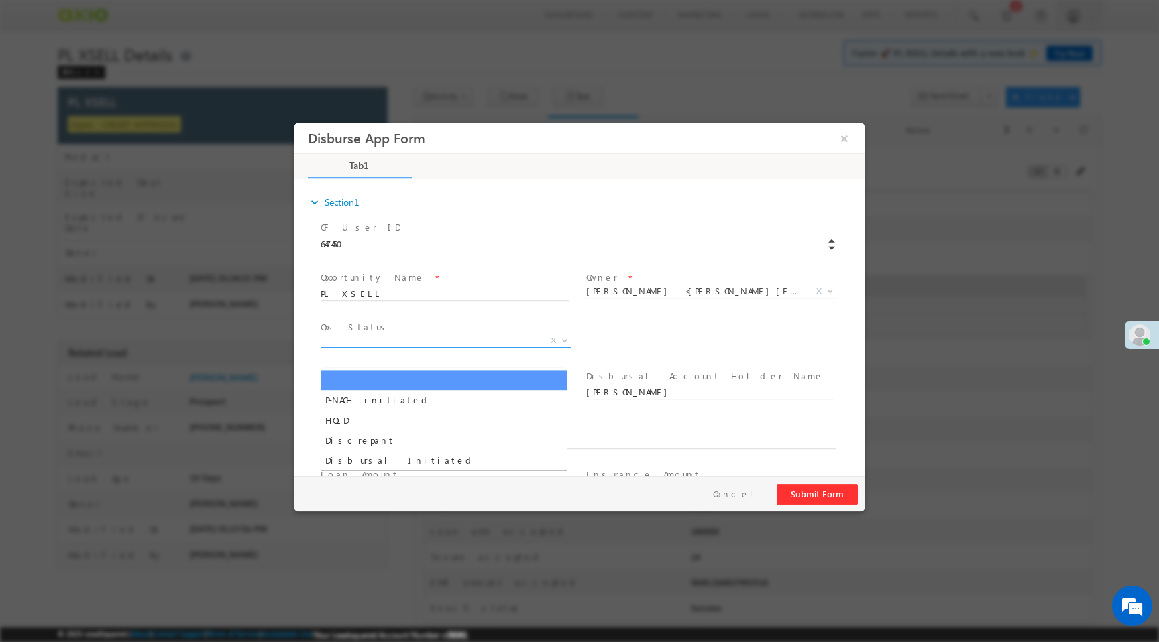
click at [509, 340] on span "X" at bounding box center [446, 341] width 250 height 13
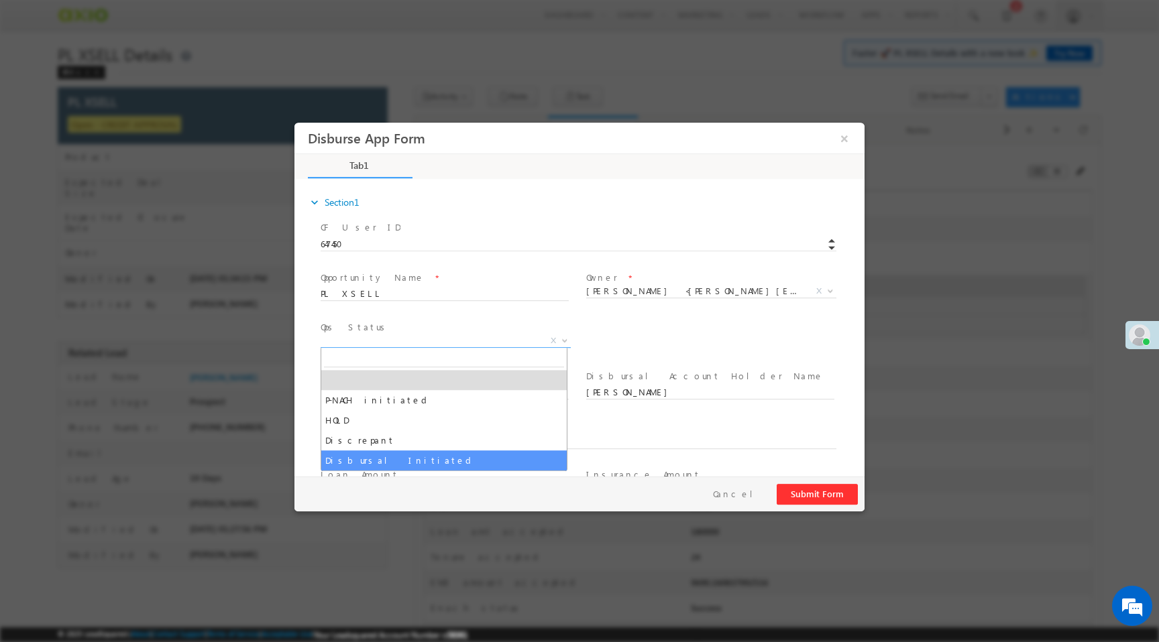
select select "Disbursal Initiated"
select select "NA"
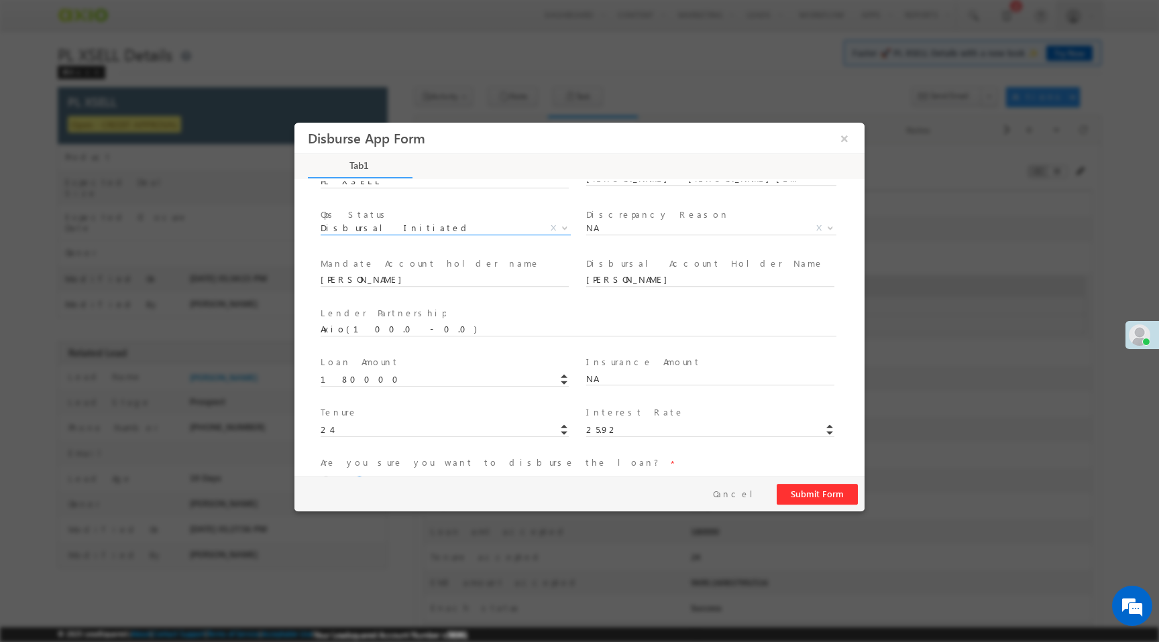
scroll to position [198, 0]
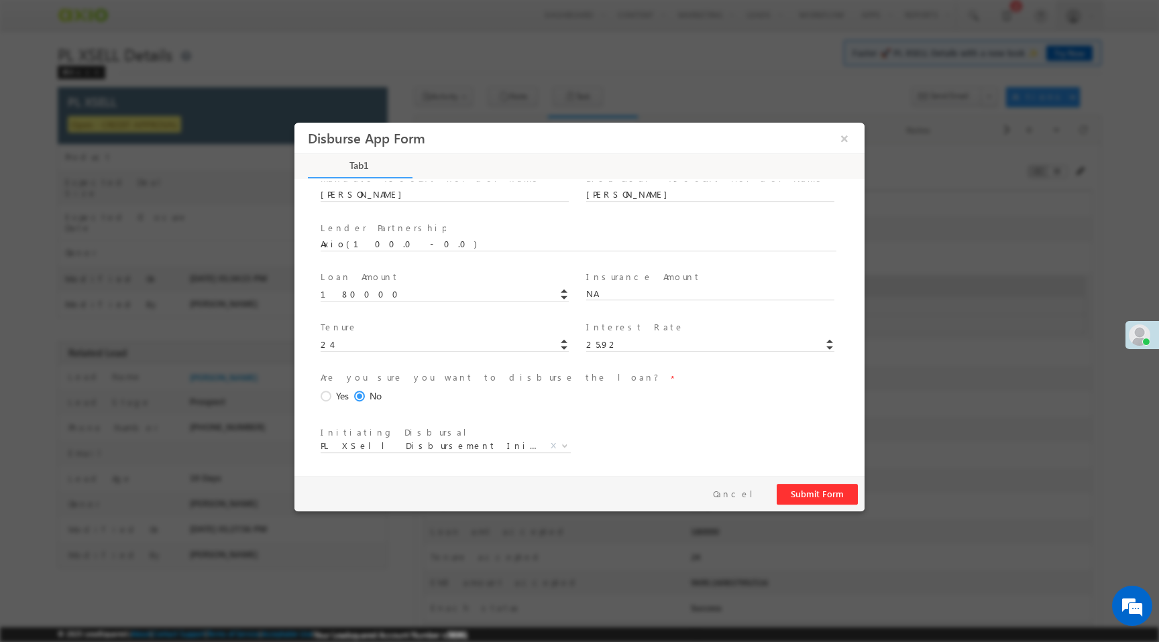
click at [329, 391] on span at bounding box center [328, 397] width 15 height 12
click at [294, 123] on input "Yes" at bounding box center [294, 123] width 0 height 0
click at [799, 492] on button "Submit Form" at bounding box center [817, 494] width 81 height 21
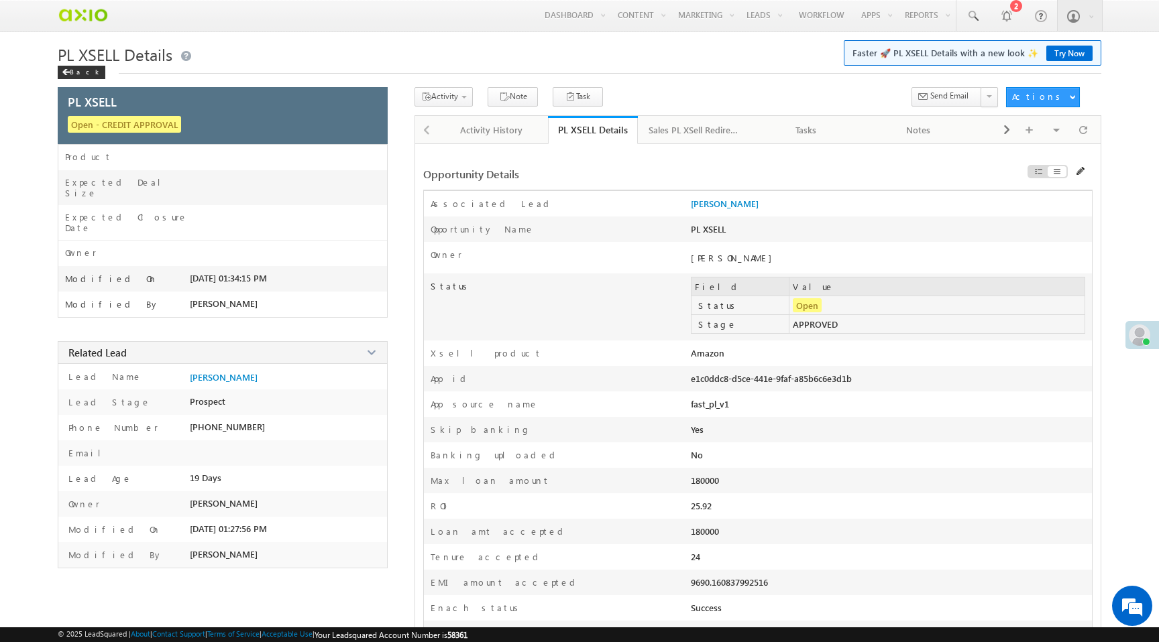
click at [595, 178] on div "Opportunity Details" at bounding box center [643, 174] width 440 height 14
click at [486, 134] on div "Activity History" at bounding box center [492, 130] width 90 height 16
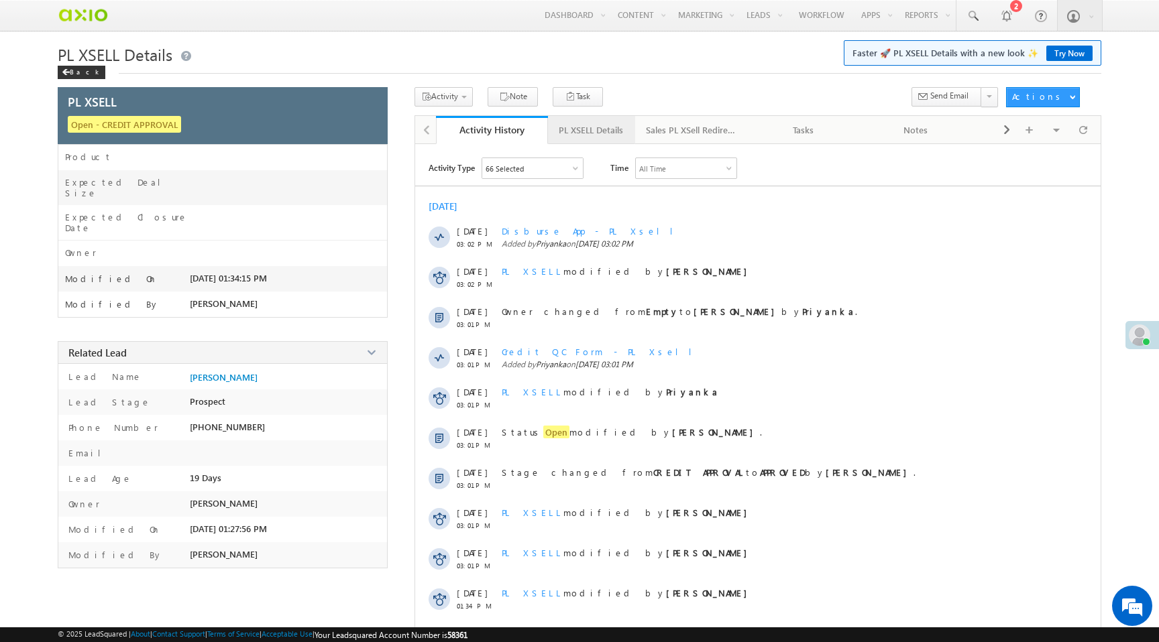
click at [604, 133] on div "PL XSELL Details" at bounding box center [591, 130] width 64 height 16
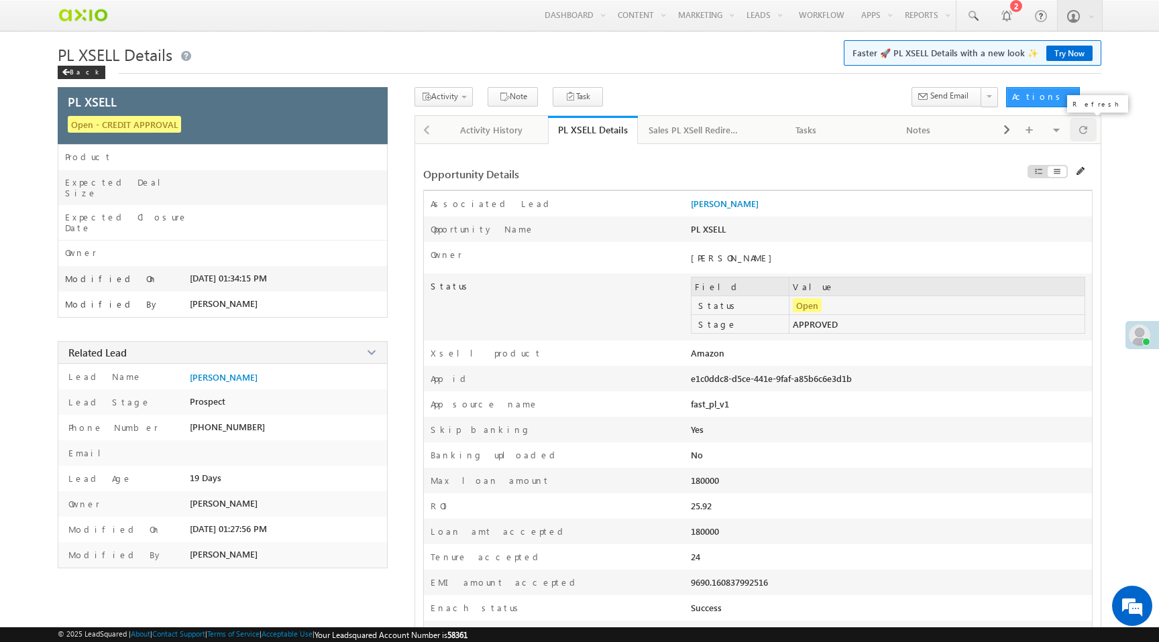
click at [1084, 134] on span at bounding box center [1083, 129] width 8 height 23
